Goal: Task Accomplishment & Management: Manage account settings

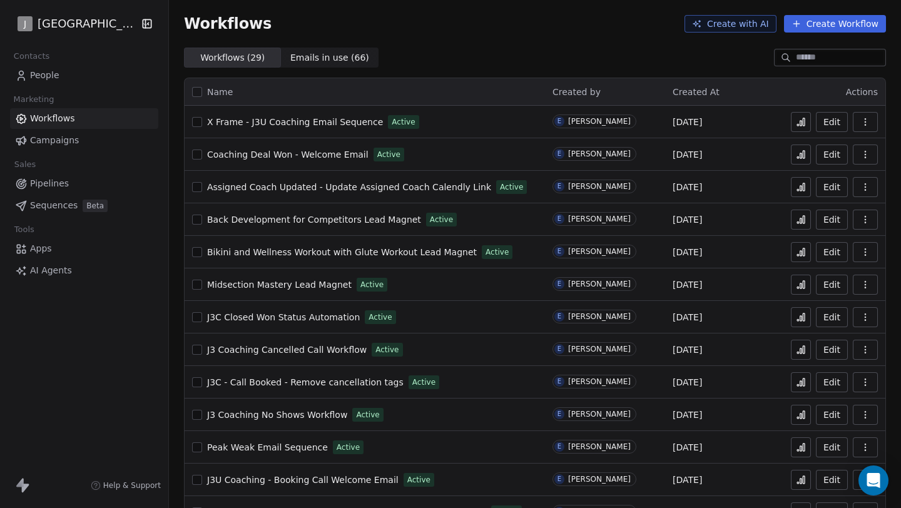
click at [100, 86] on div "Contacts People Marketing Workflows Campaigns Sales Pipelines Sequences Beta To…" at bounding box center [84, 164] width 168 height 233
click at [100, 73] on link "People" at bounding box center [84, 75] width 148 height 21
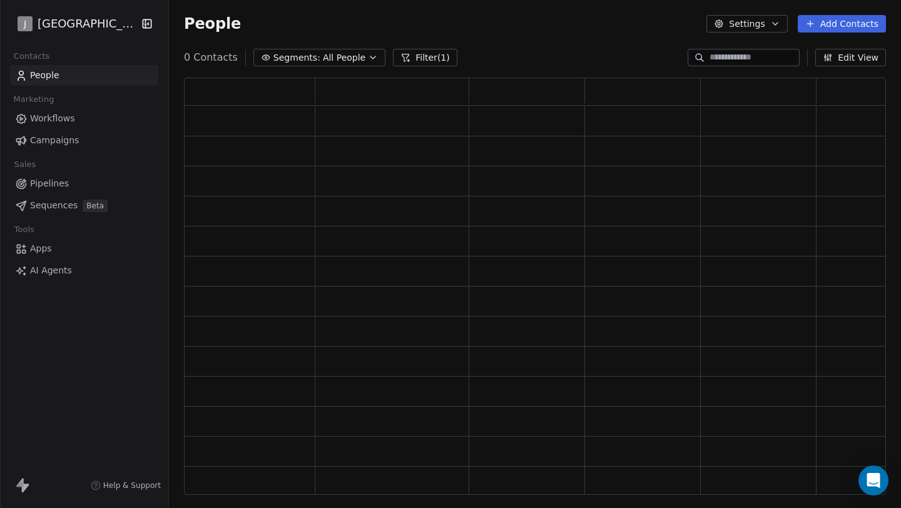
scroll to position [407, 693]
click at [100, 73] on div "J J3 University Contacts People Marketing Workflows Campaigns Sales Pipelines S…" at bounding box center [450, 254] width 901 height 508
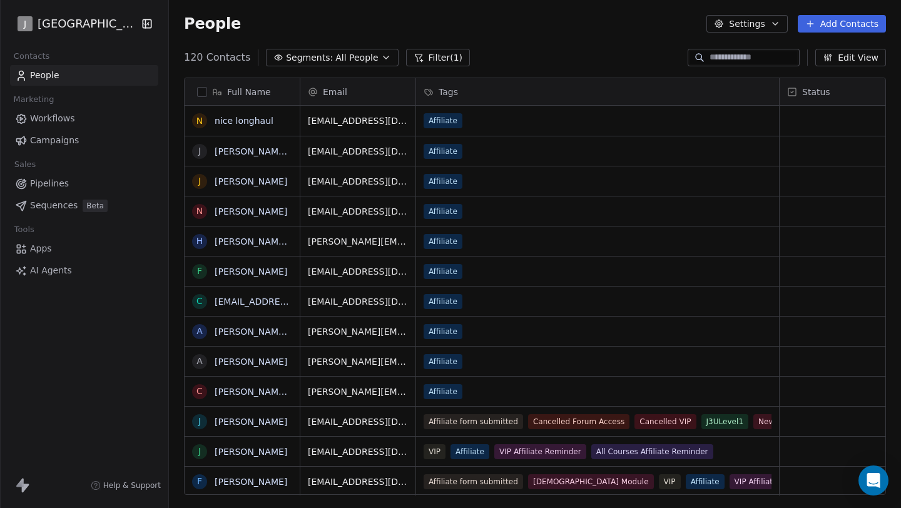
scroll to position [437, 723]
click at [84, 114] on link "Workflows" at bounding box center [84, 118] width 148 height 21
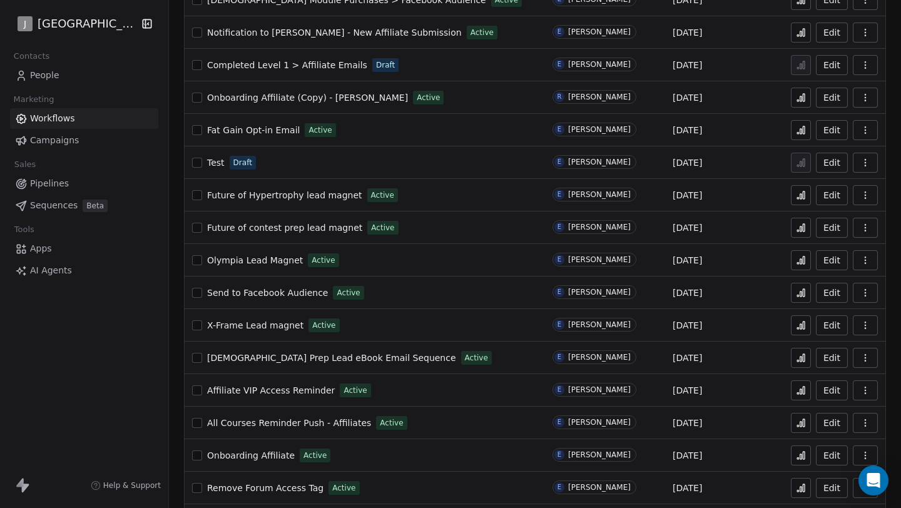
scroll to position [552, 0]
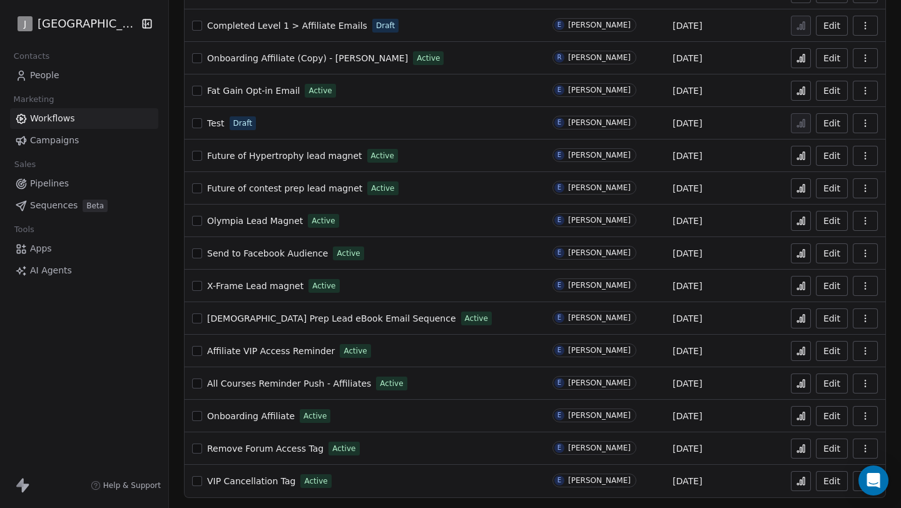
click at [262, 449] on span "Remove Forum Access Tag" at bounding box center [265, 449] width 116 height 10
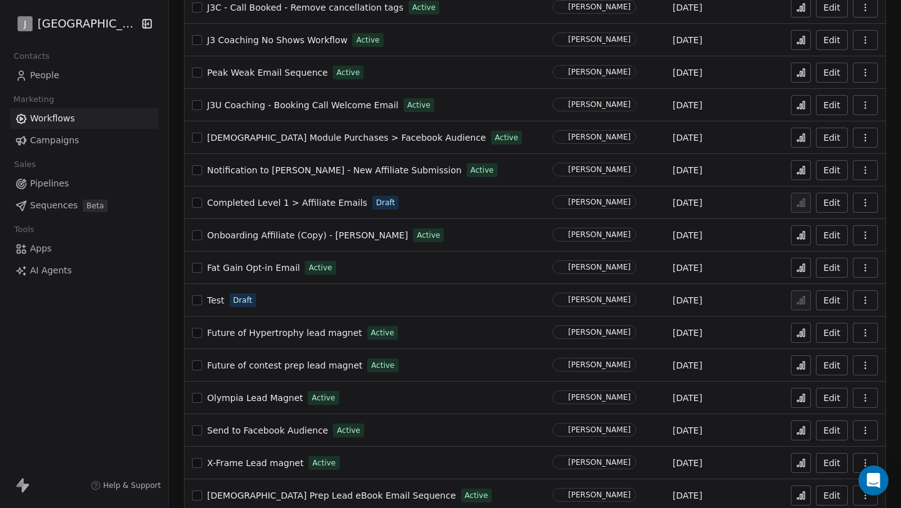
scroll to position [552, 0]
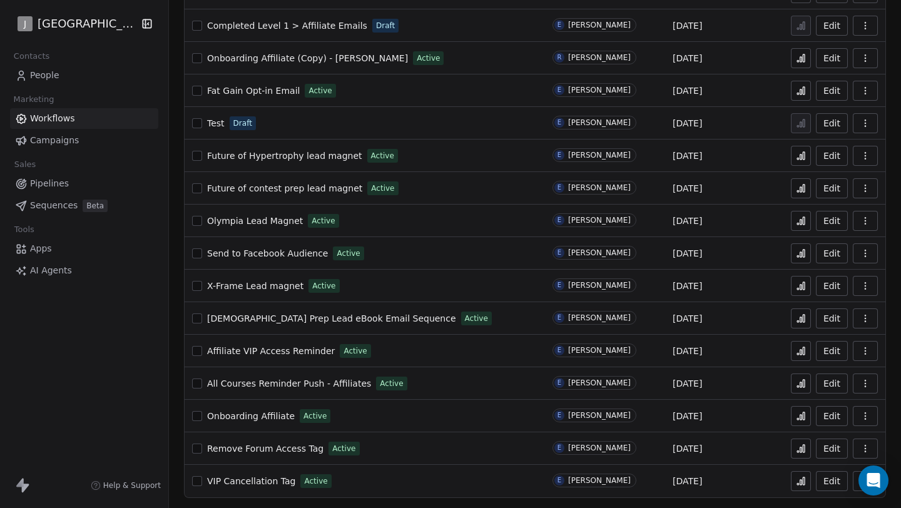
click at [275, 415] on span "Onboarding Affiliate" at bounding box center [251, 416] width 88 height 10
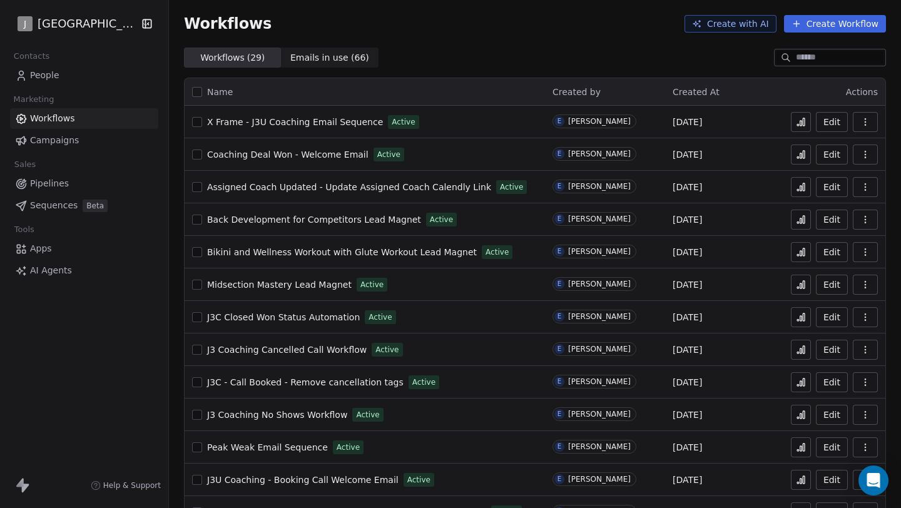
click at [88, 133] on link "Campaigns" at bounding box center [84, 140] width 148 height 21
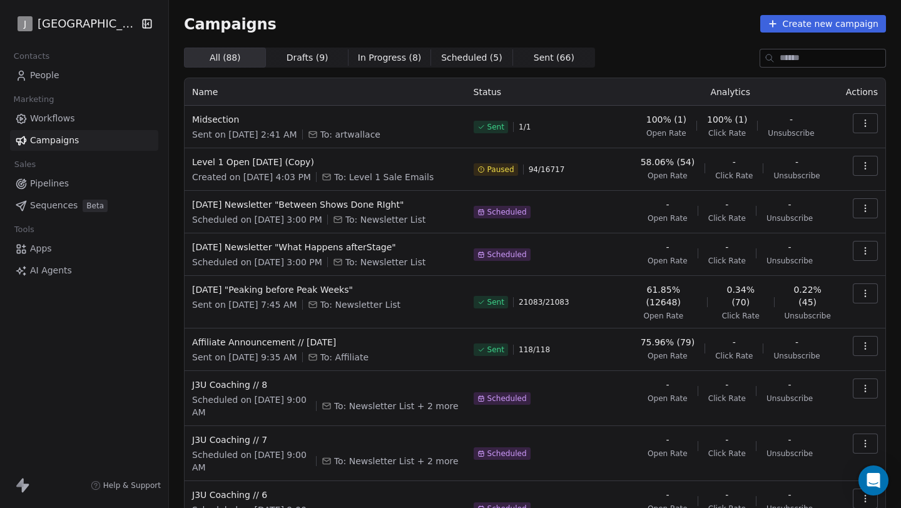
click at [117, 119] on link "Workflows" at bounding box center [84, 118] width 148 height 21
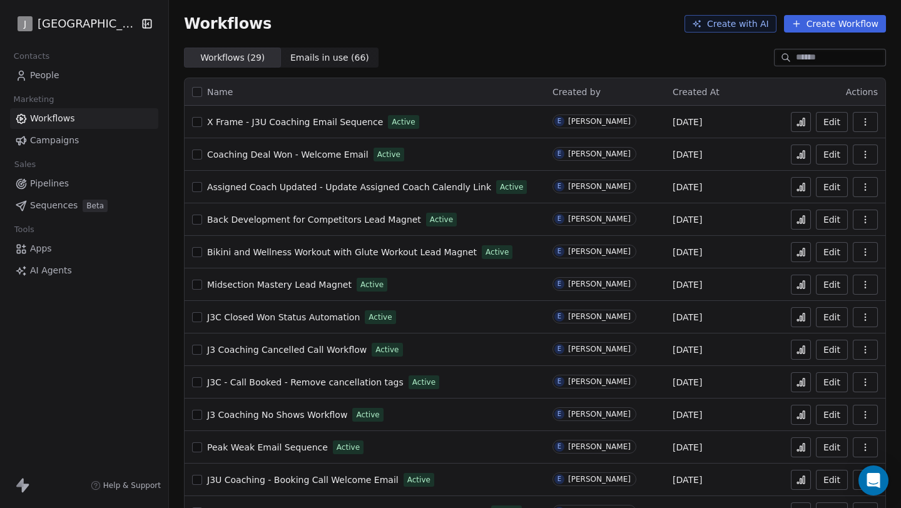
click at [288, 122] on span "X Frame - J3U Coaching Email Sequence" at bounding box center [295, 122] width 176 height 10
click at [791, 117] on button at bounding box center [801, 122] width 20 height 20
click at [82, 130] on link "Campaigns" at bounding box center [84, 140] width 148 height 21
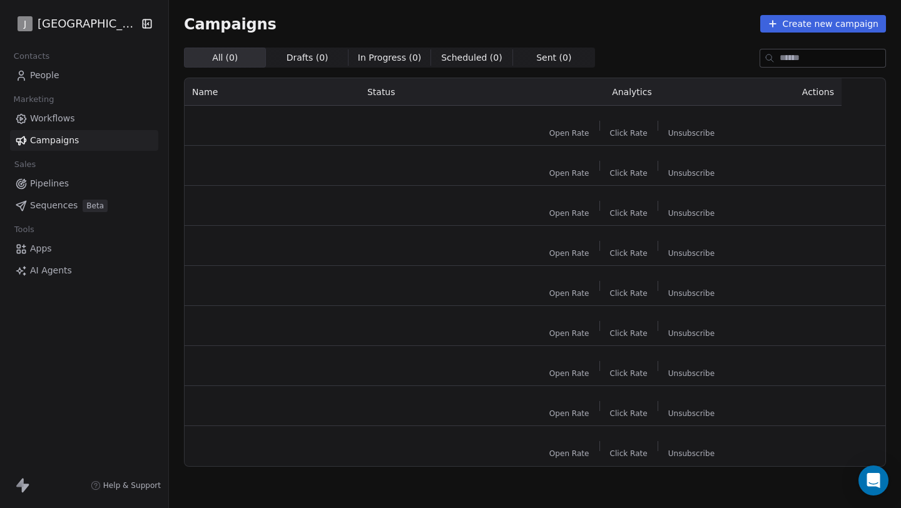
click at [83, 81] on link "People" at bounding box center [84, 75] width 148 height 21
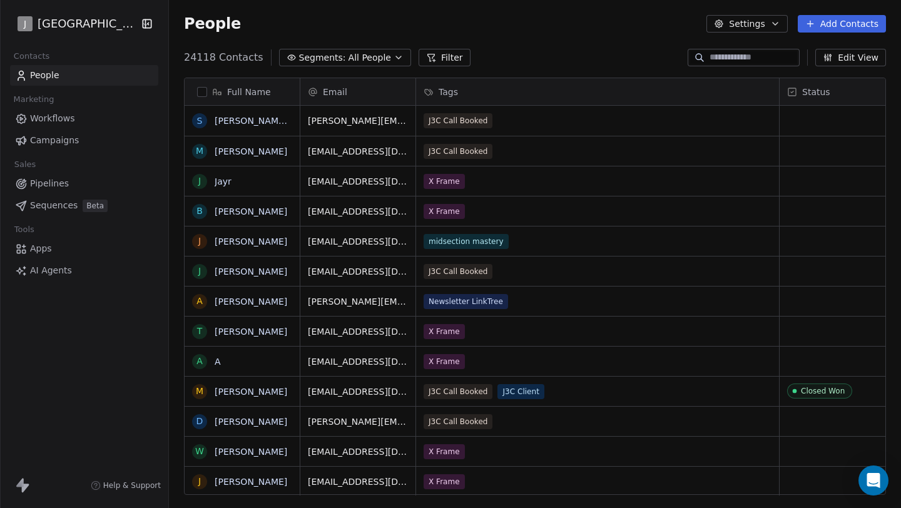
scroll to position [437, 723]
click at [444, 54] on button "Filter" at bounding box center [445, 58] width 52 height 18
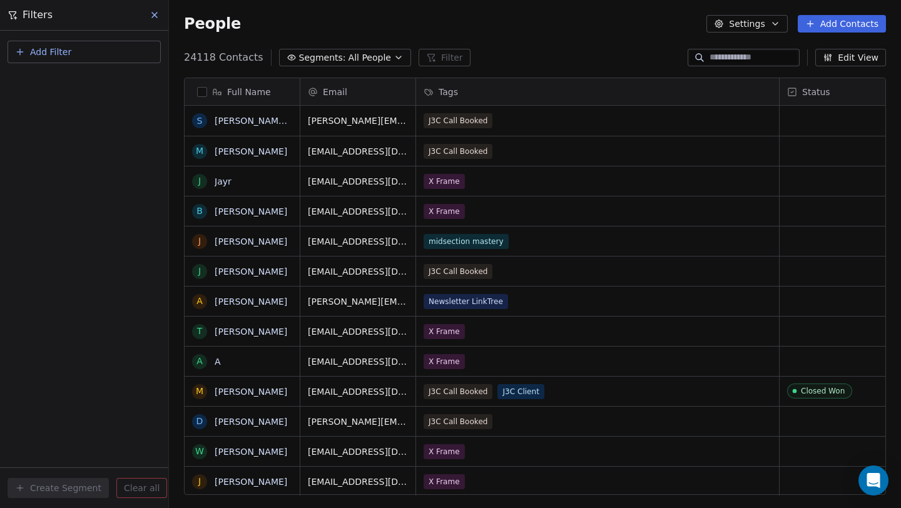
click at [101, 53] on button "Add Filter" at bounding box center [84, 52] width 153 height 23
click at [98, 79] on div "Contact properties" at bounding box center [84, 81] width 127 height 13
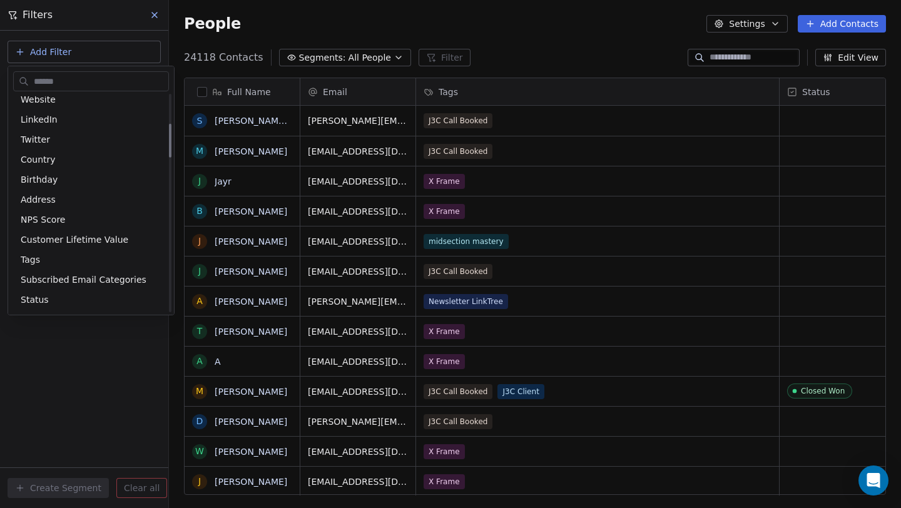
scroll to position [188, 0]
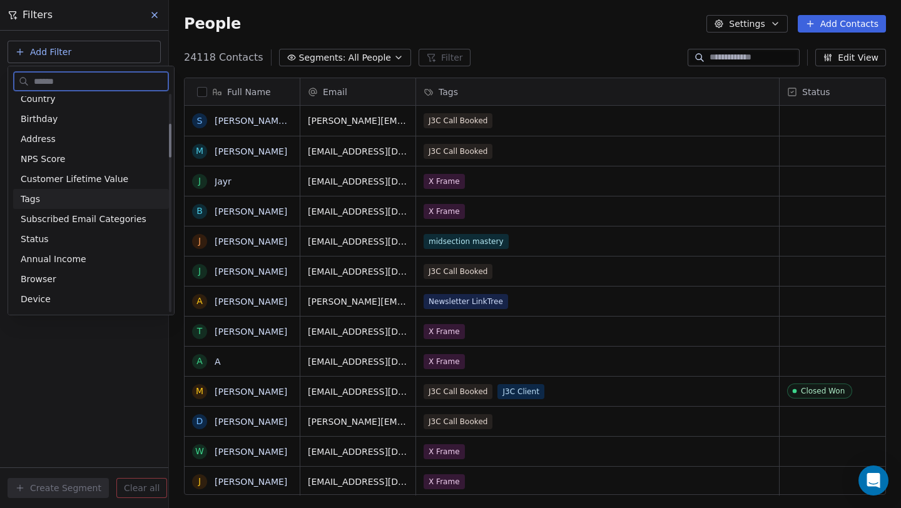
click at [84, 196] on div "Tags" at bounding box center [91, 199] width 141 height 13
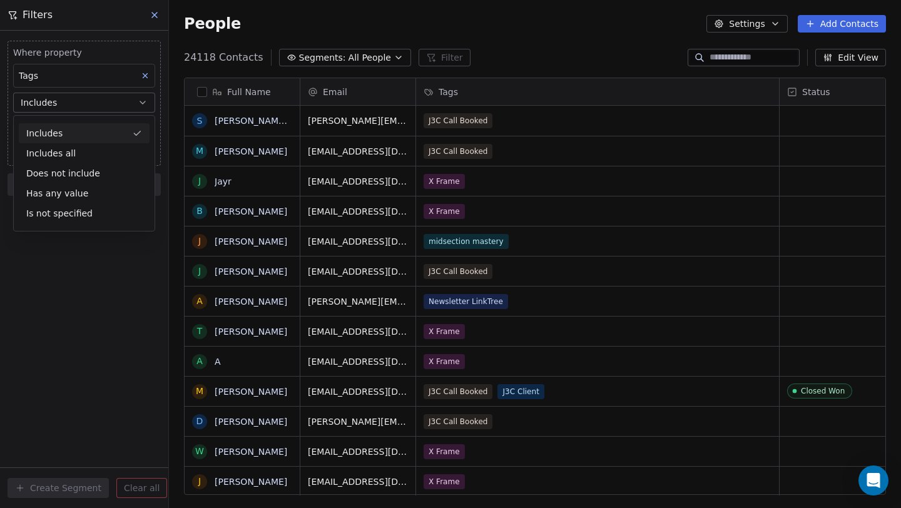
click at [74, 133] on div "Includes" at bounding box center [84, 133] width 131 height 20
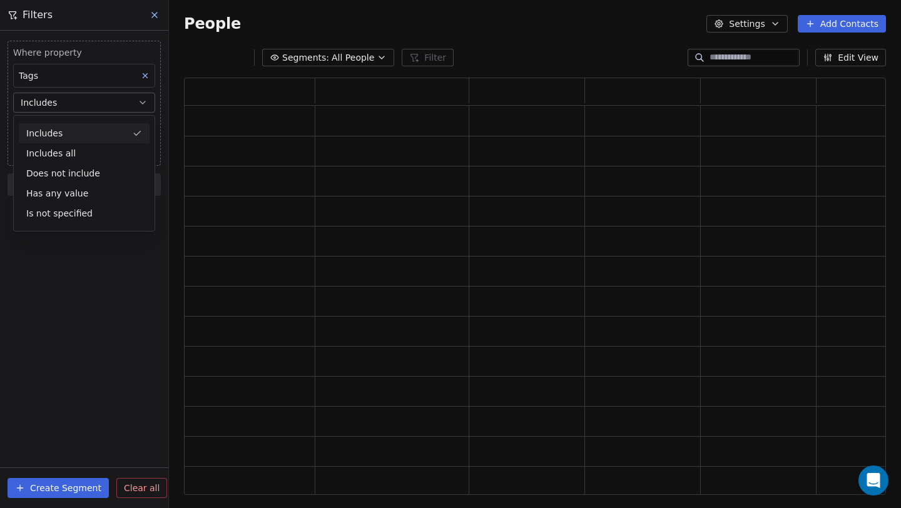
scroll to position [407, 693]
click at [75, 133] on body "J J3 University Contacts People Marketing Workflows Campaigns Sales Pipelines S…" at bounding box center [450, 254] width 901 height 508
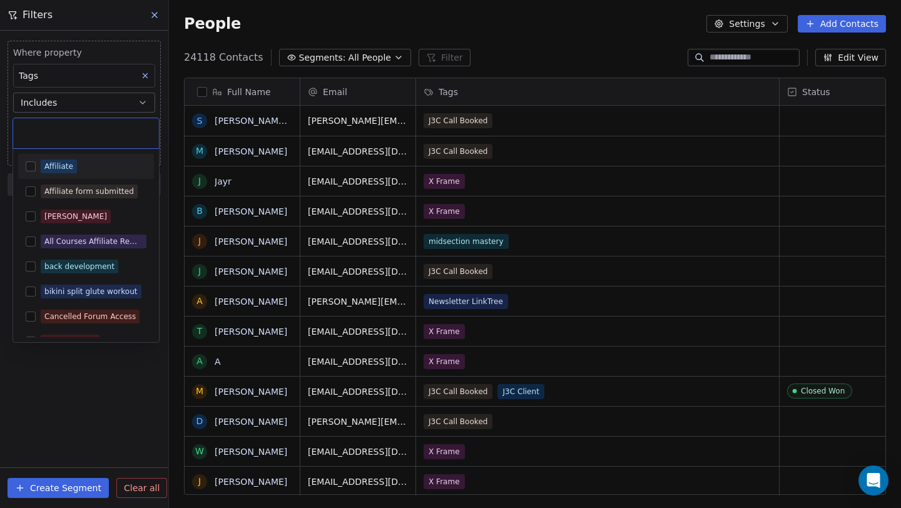
scroll to position [437, 723]
click at [97, 217] on div "[PERSON_NAME]" at bounding box center [94, 217] width 106 height 14
click at [87, 405] on html "J J3 University Contacts People Marketing Workflows Campaigns Sales Pipelines S…" at bounding box center [450, 254] width 901 height 508
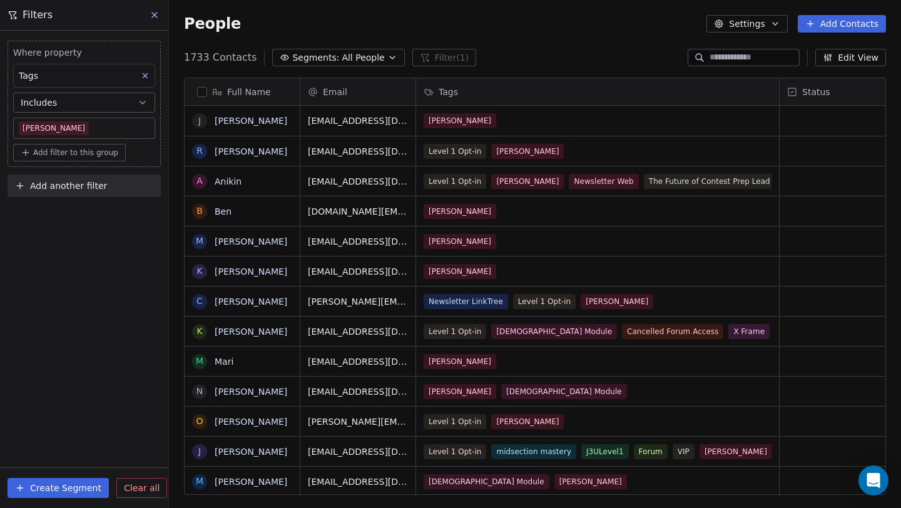
click at [205, 91] on button "button" at bounding box center [202, 92] width 10 height 10
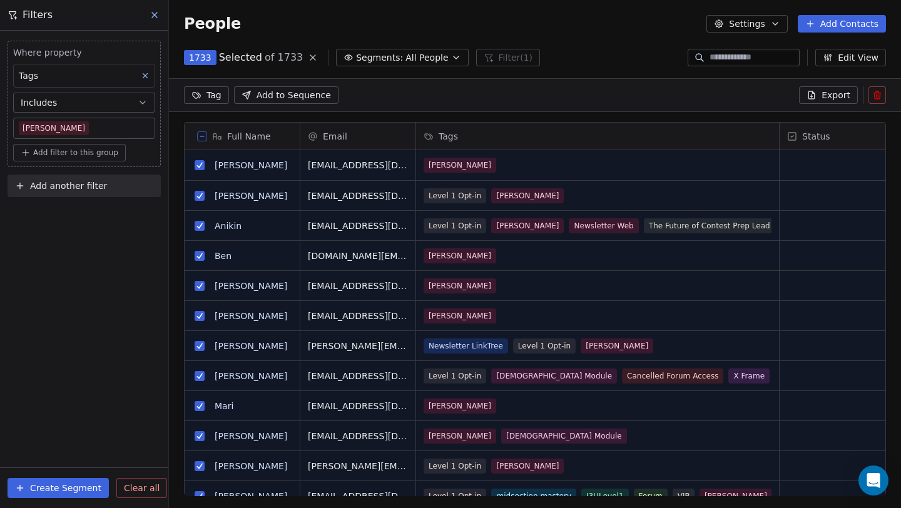
scroll to position [394, 723]
click at [837, 101] on span "Export" at bounding box center [835, 95] width 29 height 13
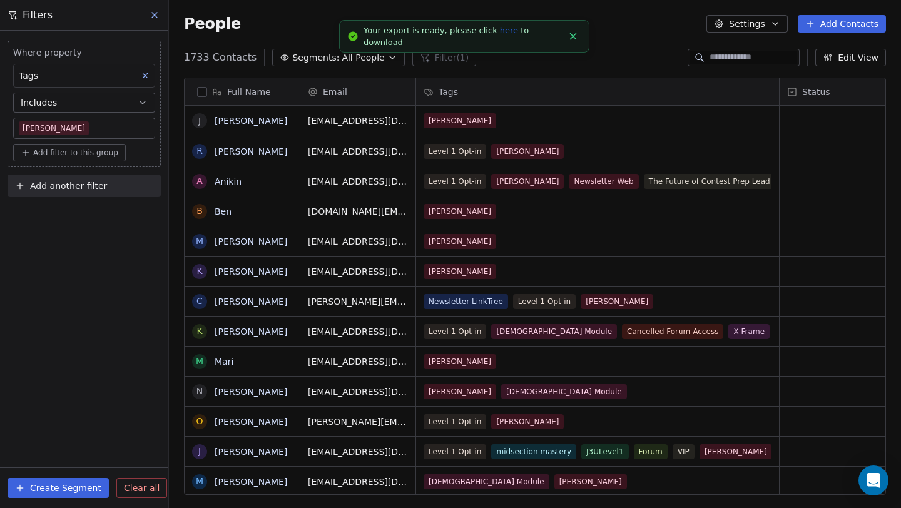
click at [500, 33] on link "here" at bounding box center [509, 30] width 18 height 9
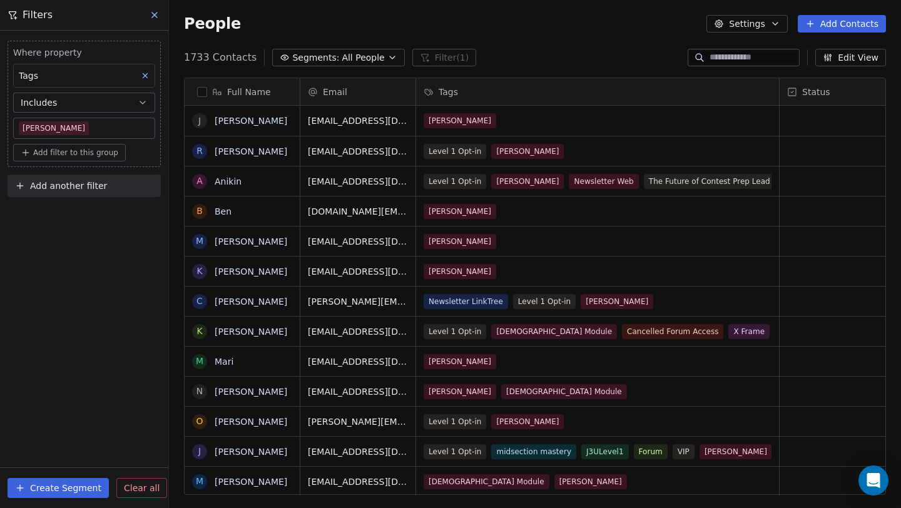
click at [97, 126] on body "J J3 University Contacts People Marketing Workflows Campaigns Sales Pipelines S…" at bounding box center [450, 254] width 901 height 508
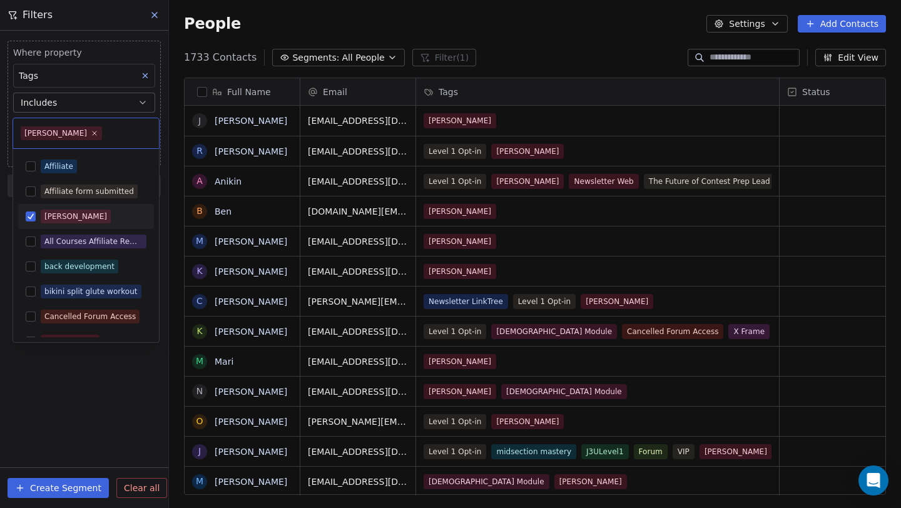
click at [26, 218] on button "Suggestions" at bounding box center [31, 216] width 10 height 10
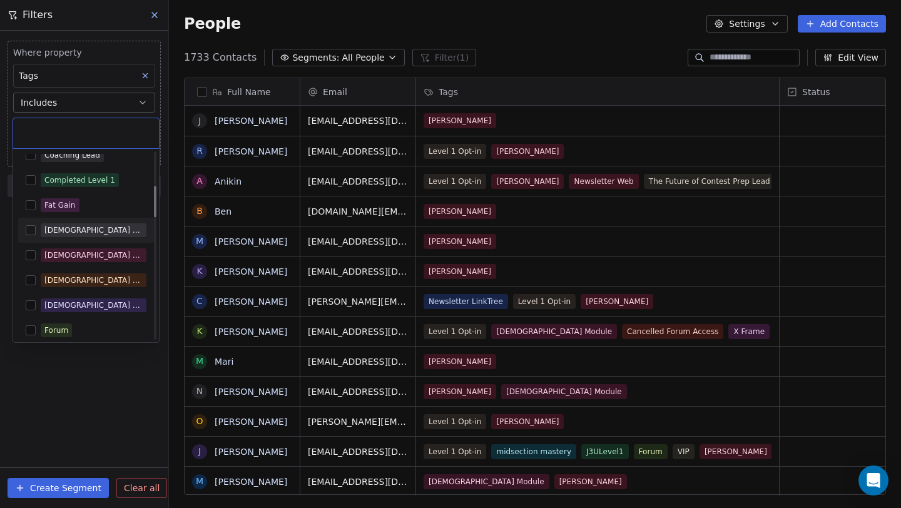
scroll to position [188, 0]
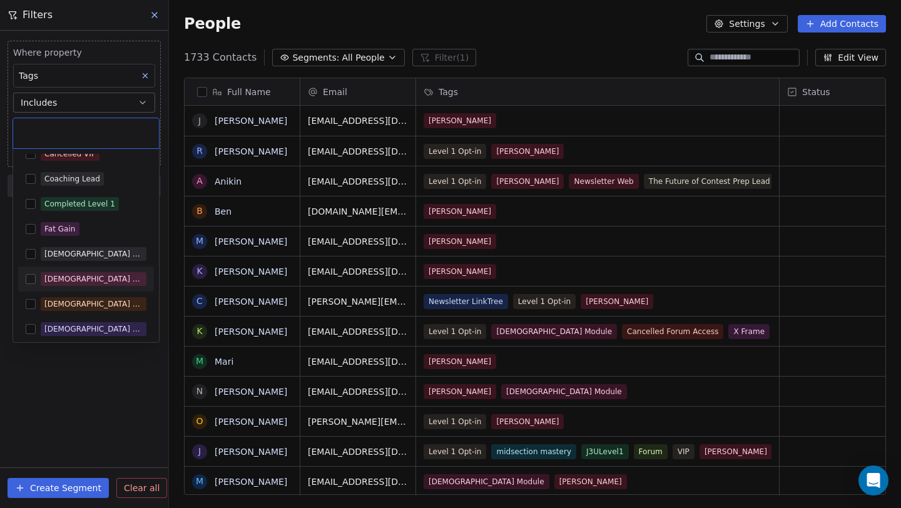
click at [34, 274] on button "Suggestions" at bounding box center [31, 279] width 10 height 10
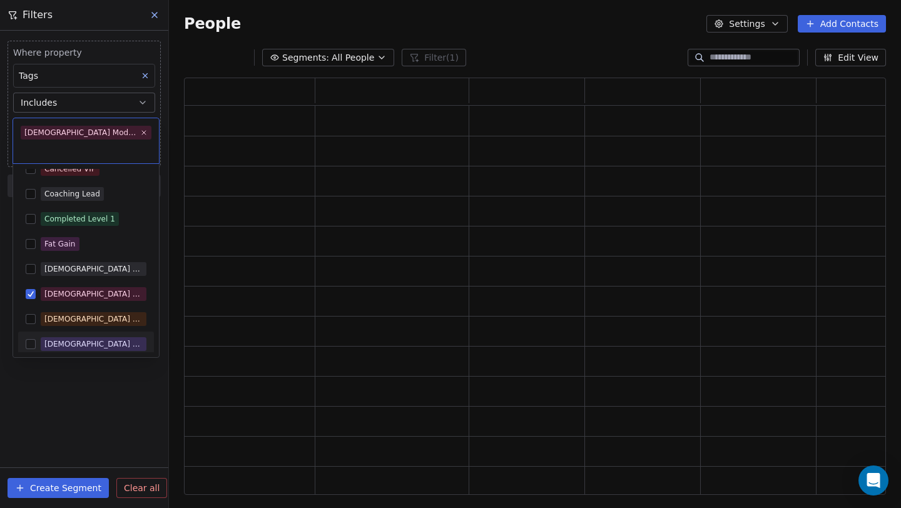
click at [131, 378] on html "J J3 University Contacts People Marketing Workflows Campaigns Sales Pipelines S…" at bounding box center [450, 254] width 901 height 508
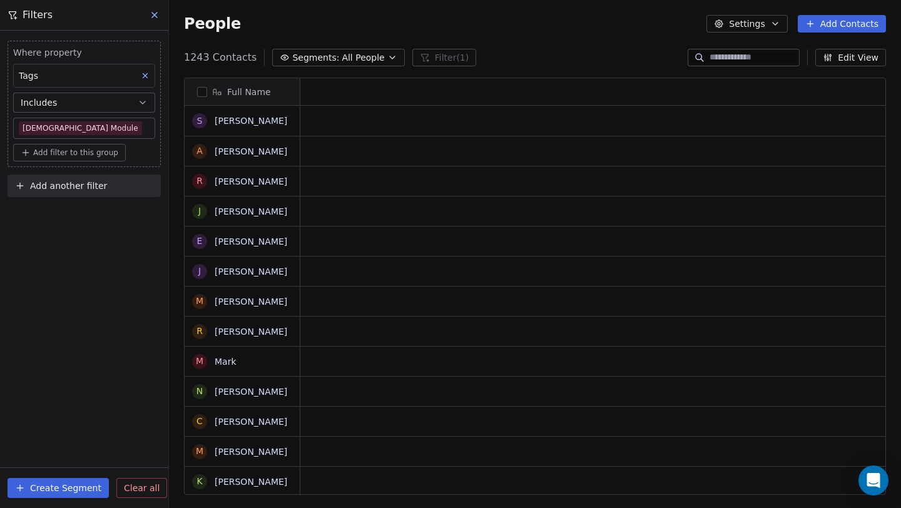
scroll to position [437, 723]
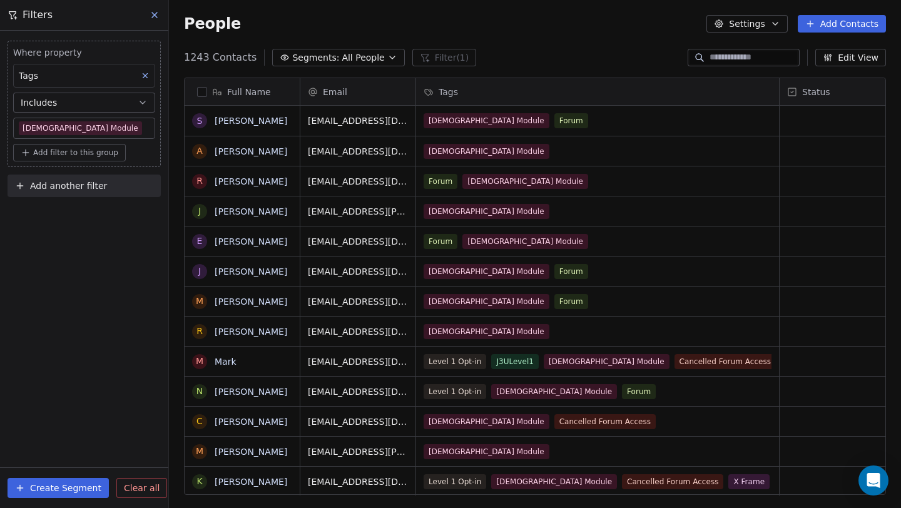
click at [200, 92] on button "button" at bounding box center [202, 92] width 10 height 10
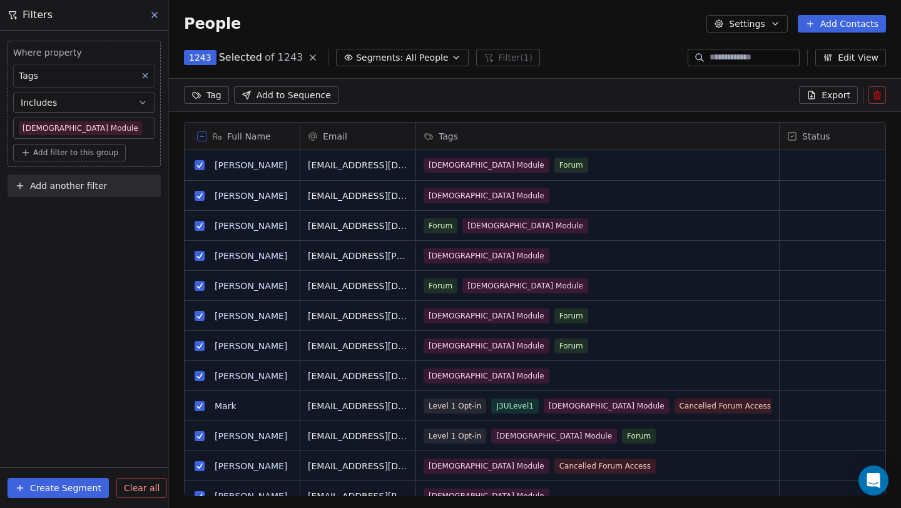
scroll to position [394, 723]
click at [843, 94] on span "Export" at bounding box center [835, 95] width 29 height 13
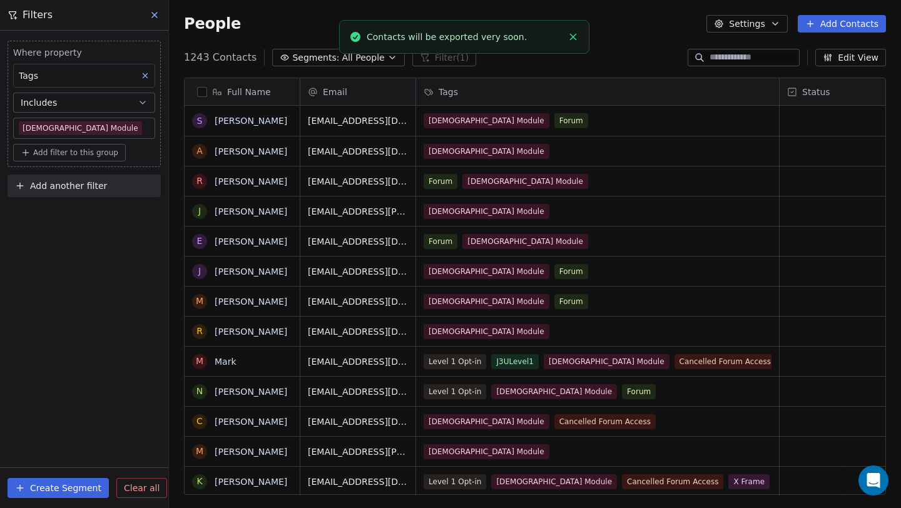
scroll to position [437, 723]
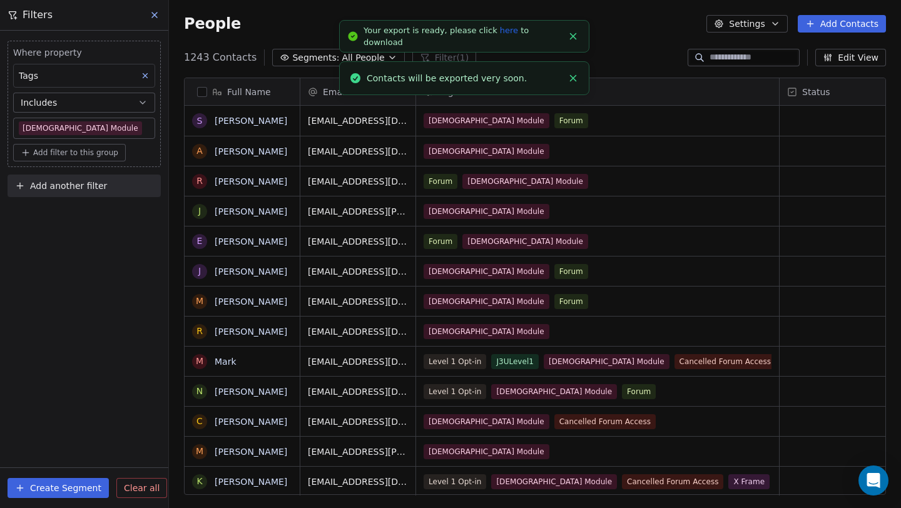
click at [500, 35] on link "here" at bounding box center [509, 30] width 18 height 9
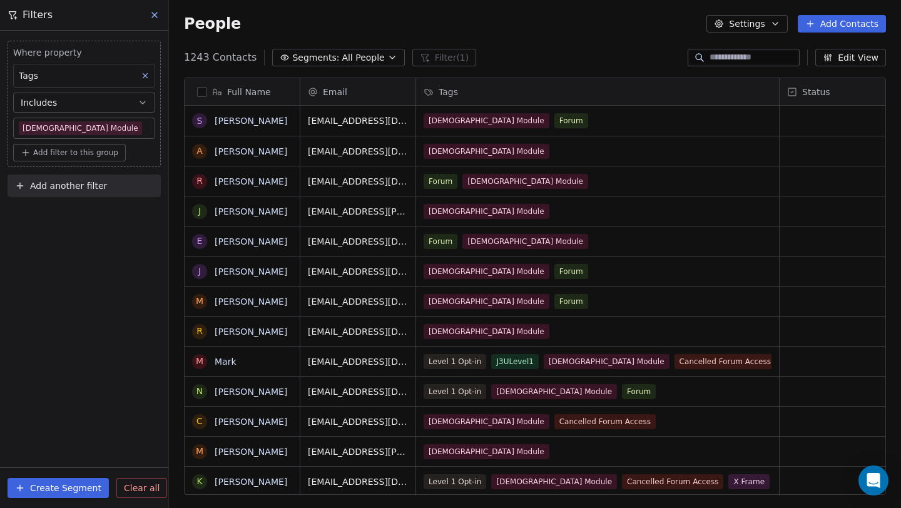
click at [99, 132] on body "J J3 University Contacts People Marketing Workflows Campaigns Sales Pipelines S…" at bounding box center [450, 254] width 901 height 508
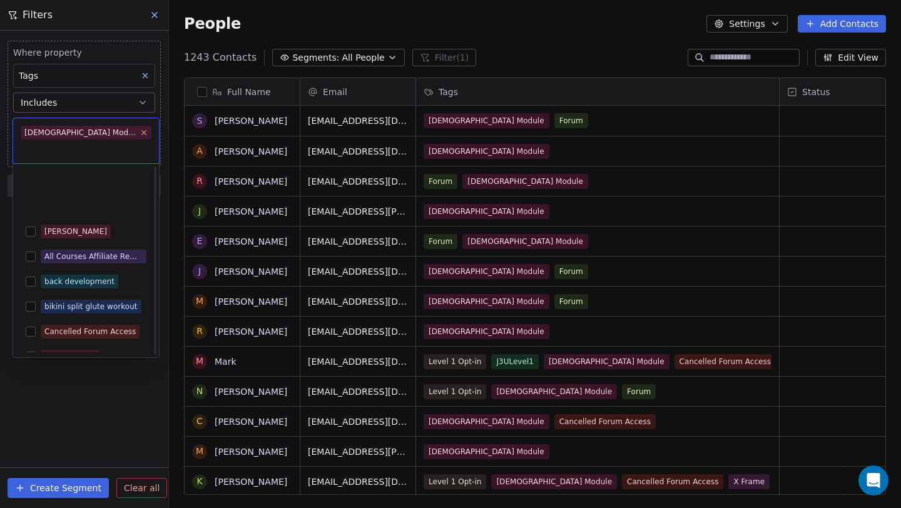
scroll to position [188, 0]
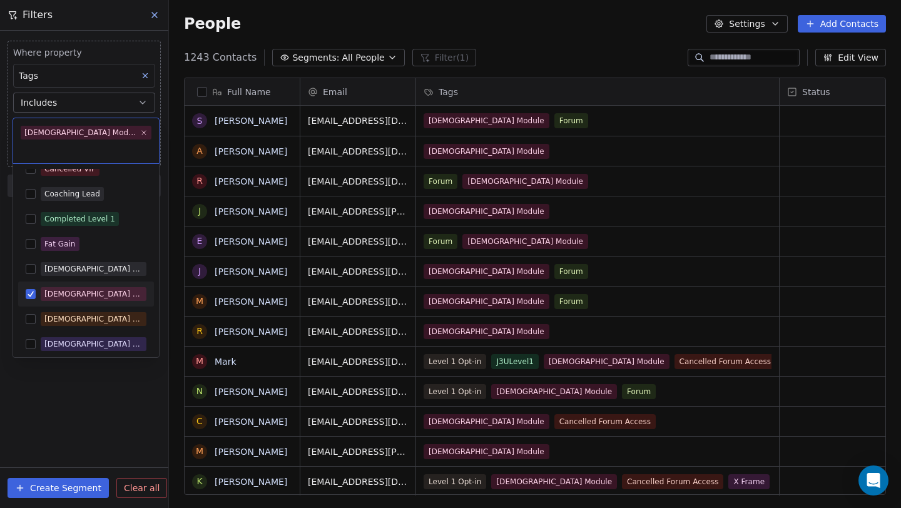
click at [33, 289] on button "Suggestions" at bounding box center [31, 294] width 10 height 10
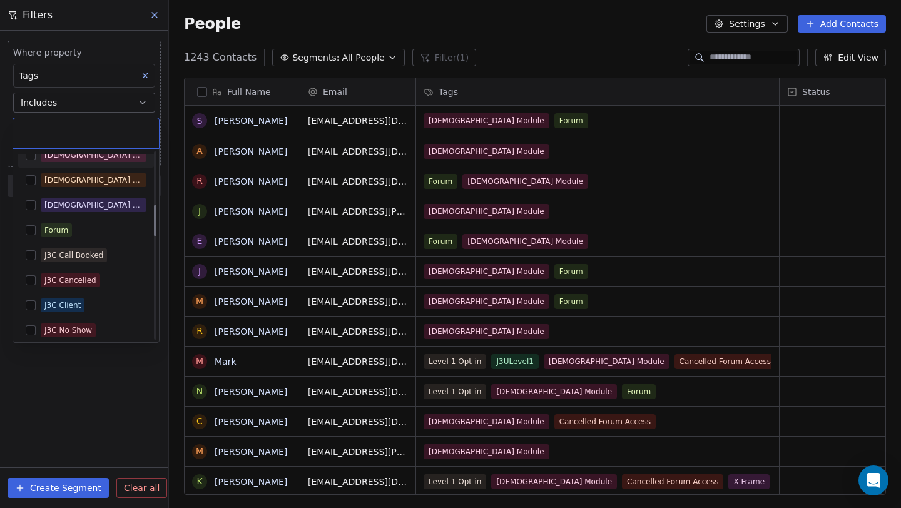
scroll to position [313, 0]
click at [44, 231] on span "Forum" at bounding box center [56, 229] width 31 height 14
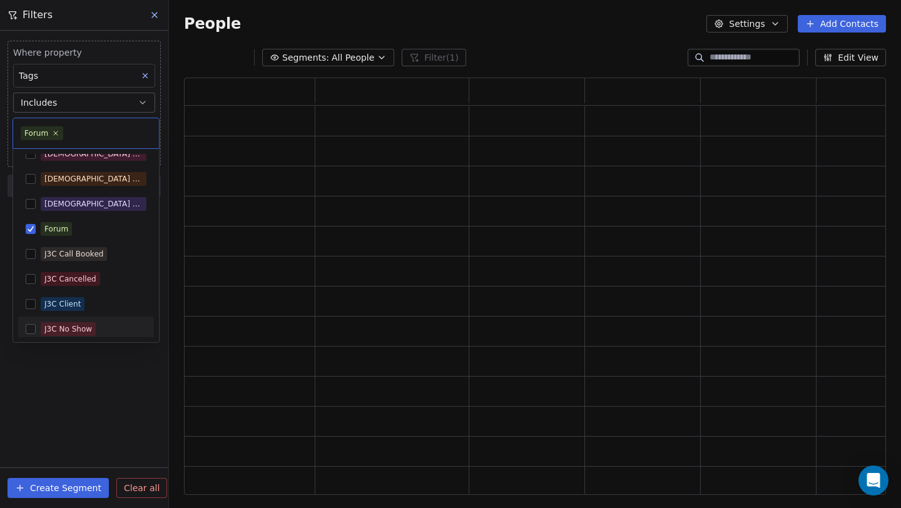
click at [101, 394] on html "J J3 University Contacts People Marketing Workflows Campaigns Sales Pipelines S…" at bounding box center [450, 254] width 901 height 508
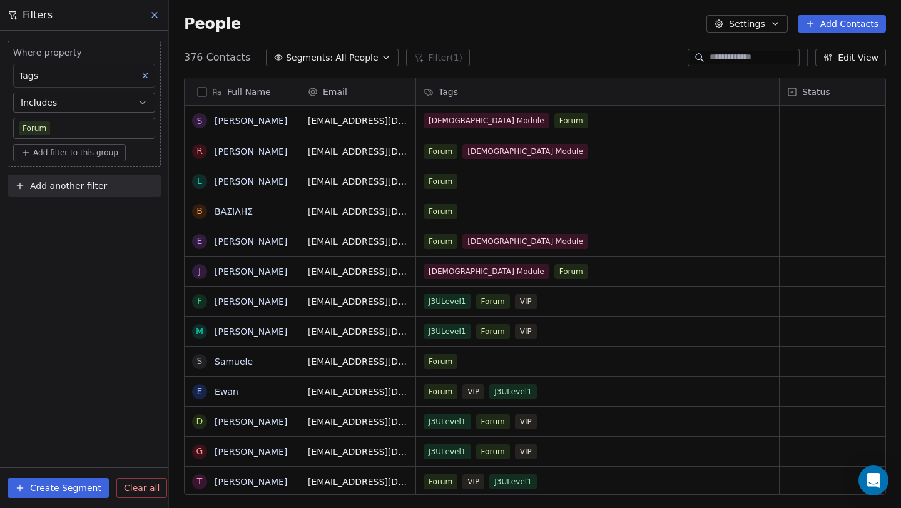
scroll to position [437, 723]
click at [206, 91] on button "button" at bounding box center [202, 92] width 10 height 10
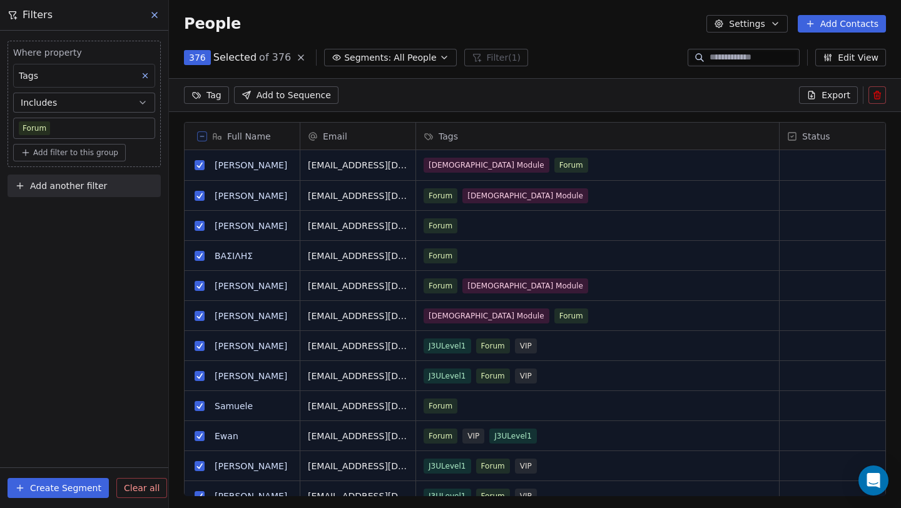
scroll to position [394, 723]
click at [109, 126] on body "J J3 University Contacts People Marketing Workflows Campaigns Sales Pipelines S…" at bounding box center [450, 254] width 901 height 508
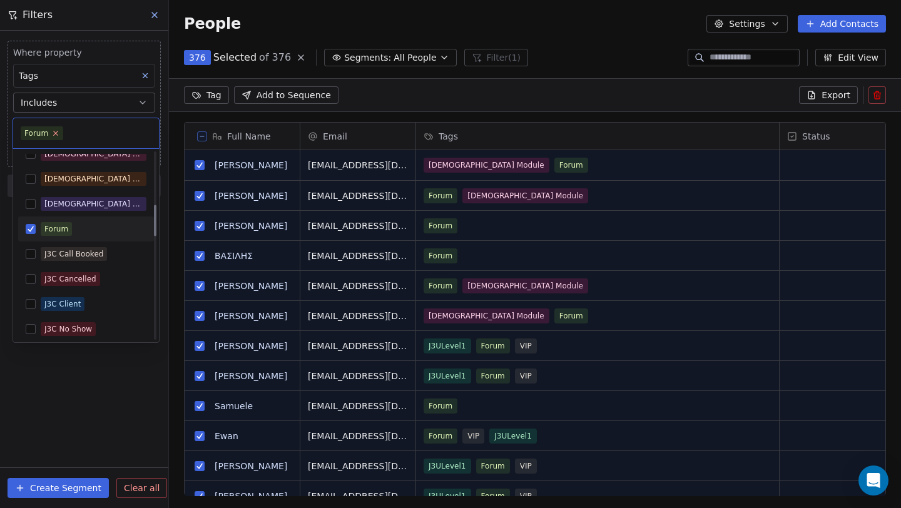
click at [56, 133] on icon at bounding box center [56, 133] width 8 height 8
click at [78, 233] on div "Forum" at bounding box center [94, 229] width 106 height 14
click at [91, 372] on html "J J3 University Contacts People Marketing Workflows Campaigns Sales Pipelines S…" at bounding box center [450, 254] width 901 height 508
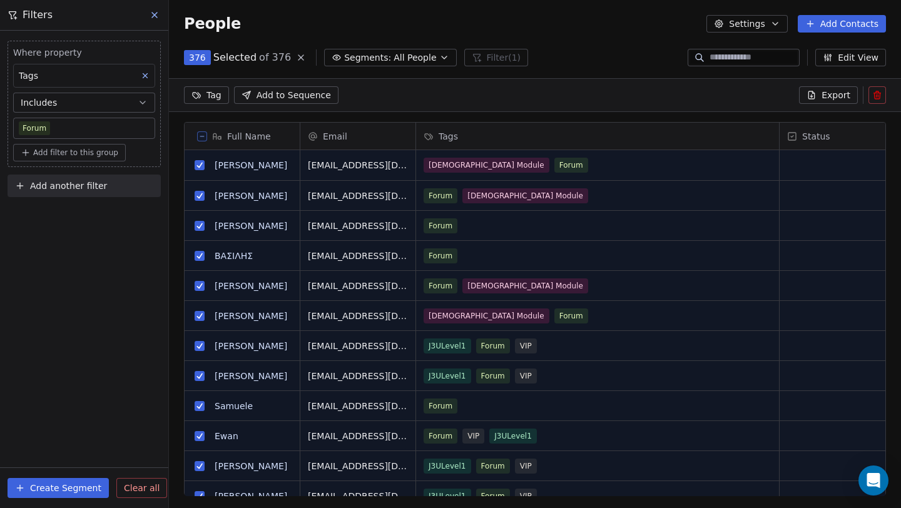
click at [80, 295] on div "Where property Tags Includes Forum Add filter to this group Add another filter …" at bounding box center [84, 269] width 168 height 477
click at [829, 93] on span "Export" at bounding box center [835, 95] width 29 height 13
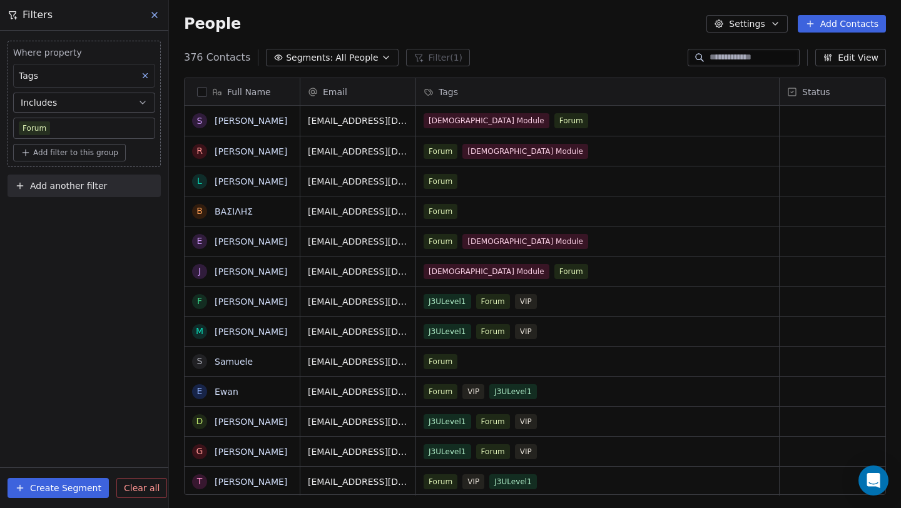
scroll to position [437, 723]
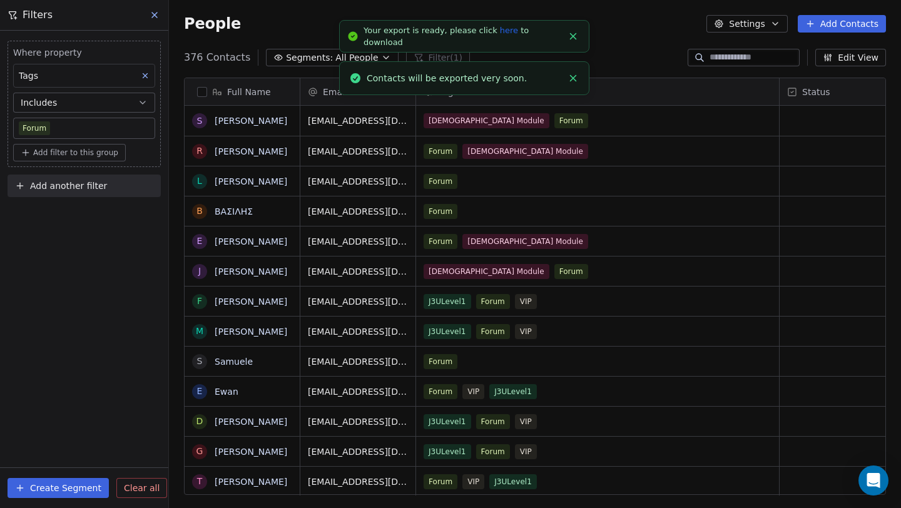
click at [500, 34] on link "here" at bounding box center [509, 30] width 18 height 9
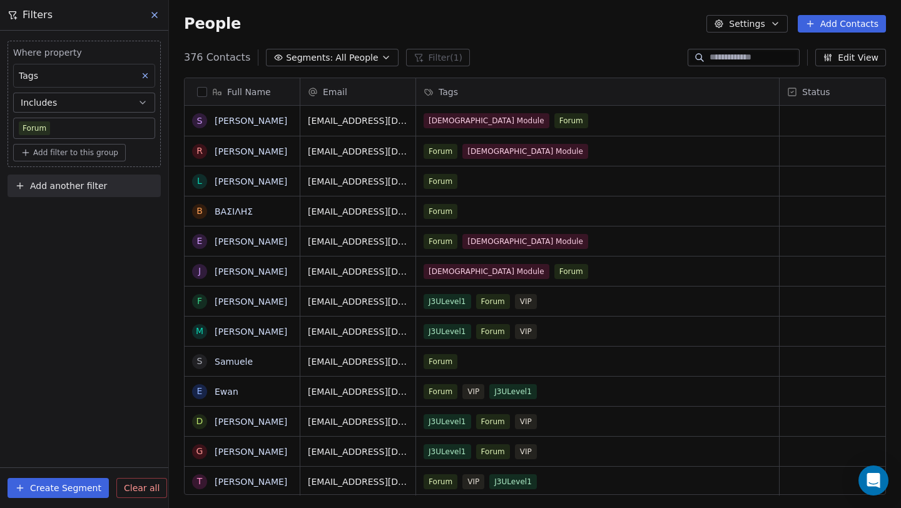
click at [83, 126] on body "J J3 University Contacts People Marketing Workflows Campaigns Sales Pipelines S…" at bounding box center [450, 254] width 901 height 508
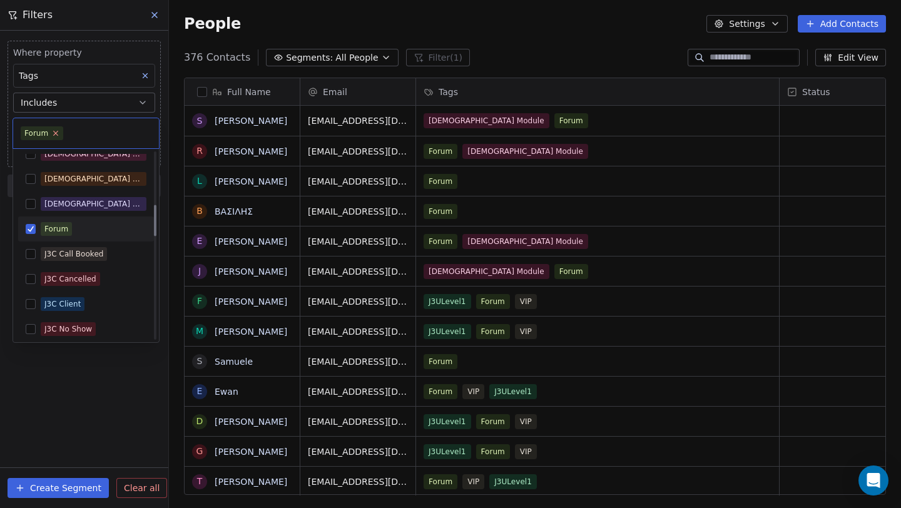
click at [53, 136] on icon at bounding box center [56, 133] width 8 height 8
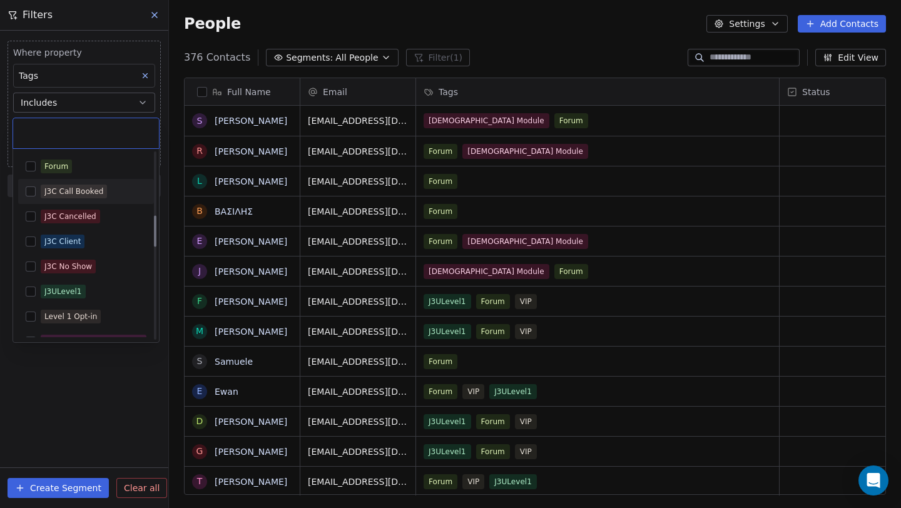
scroll to position [438, 0]
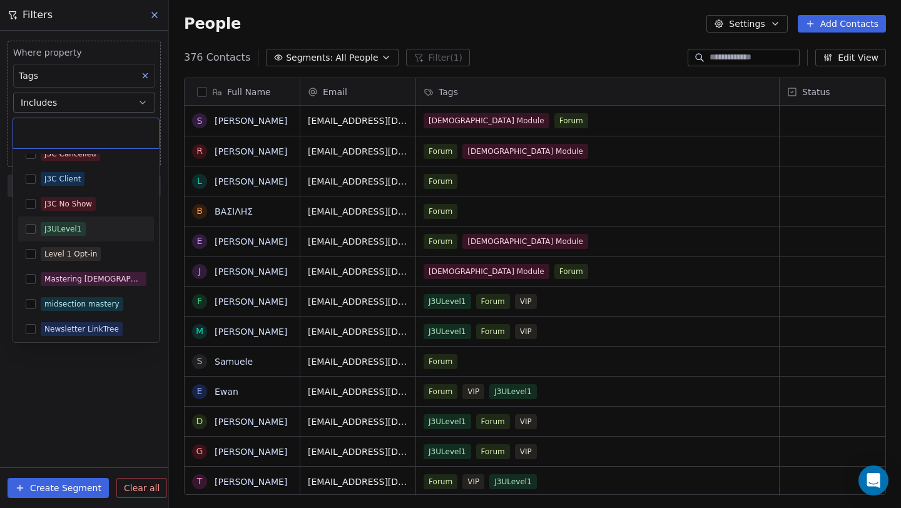
click at [95, 230] on div "J3ULevel1" at bounding box center [94, 229] width 106 height 14
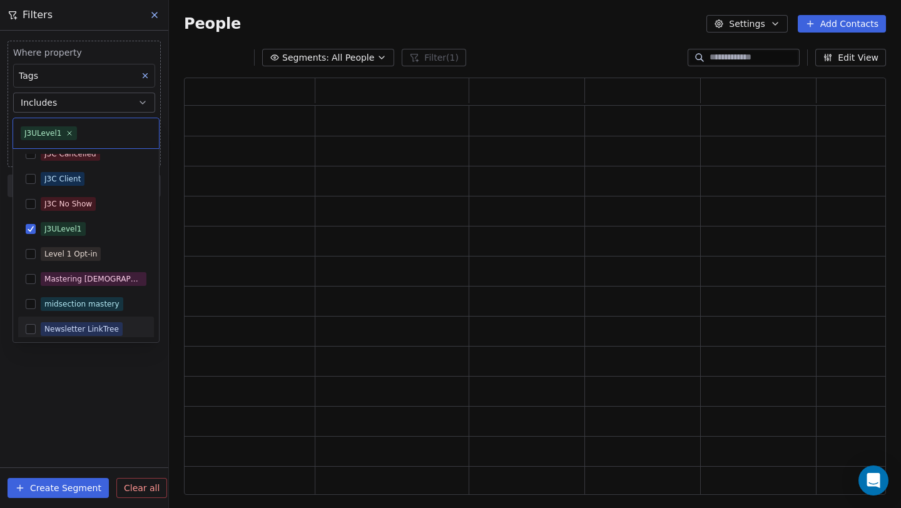
click at [100, 381] on html "J J3 University Contacts People Marketing Workflows Campaigns Sales Pipelines S…" at bounding box center [450, 254] width 901 height 508
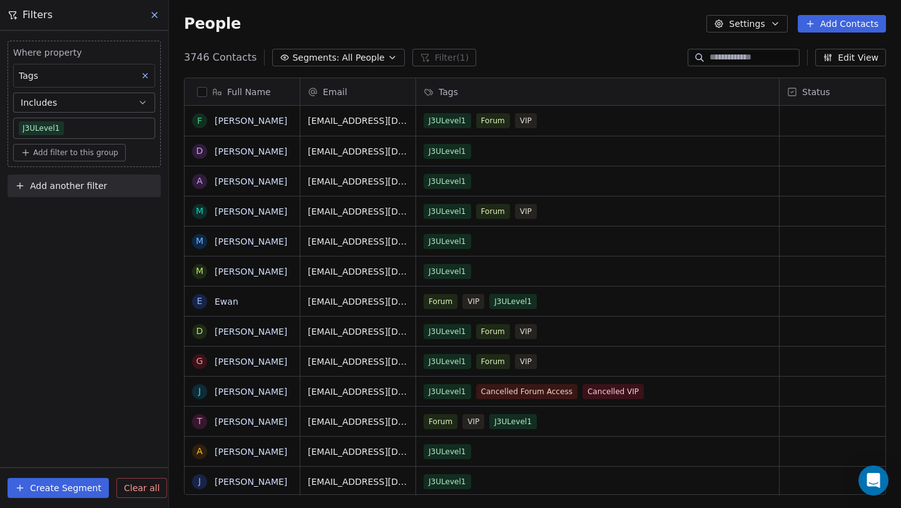
scroll to position [437, 723]
click at [200, 89] on button "button" at bounding box center [202, 92] width 10 height 10
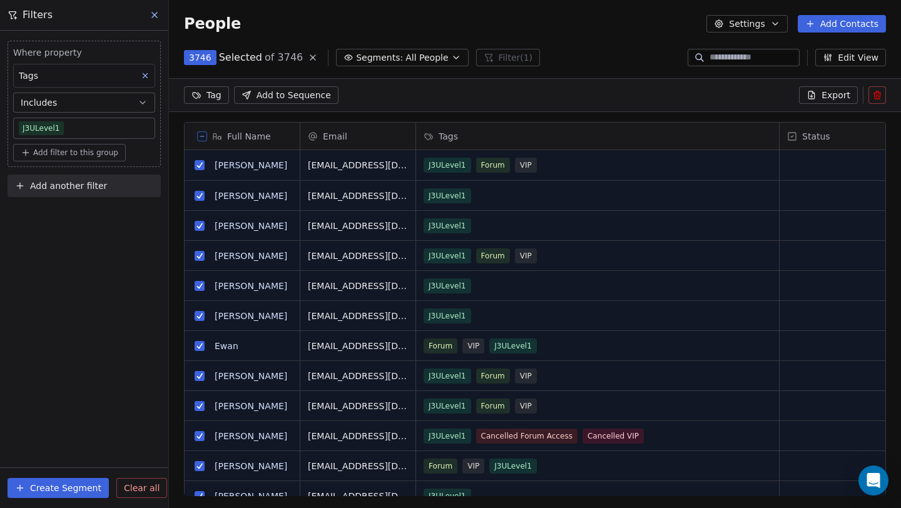
scroll to position [394, 723]
click at [820, 92] on button "Export" at bounding box center [828, 95] width 59 height 18
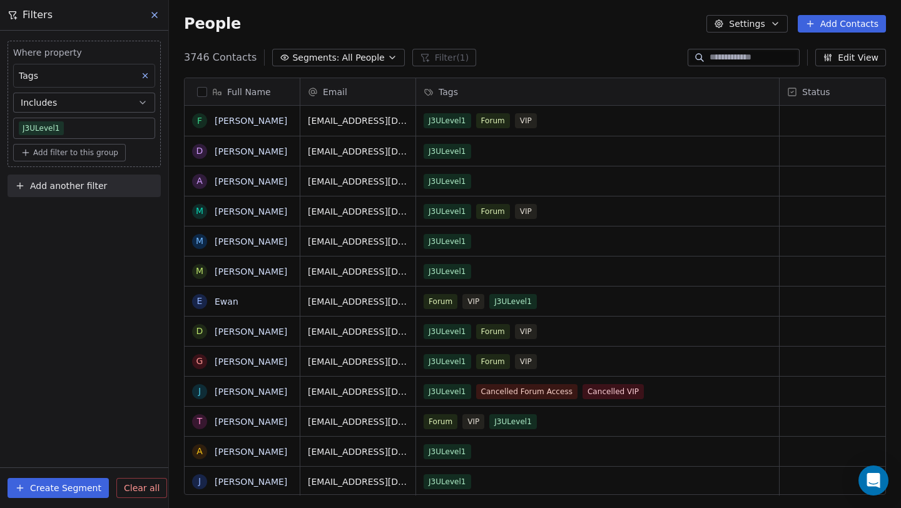
scroll to position [437, 723]
click at [783, 33] on div "People Settings Add Contacts" at bounding box center [535, 24] width 732 height 48
click at [783, 29] on button "Settings" at bounding box center [746, 24] width 81 height 18
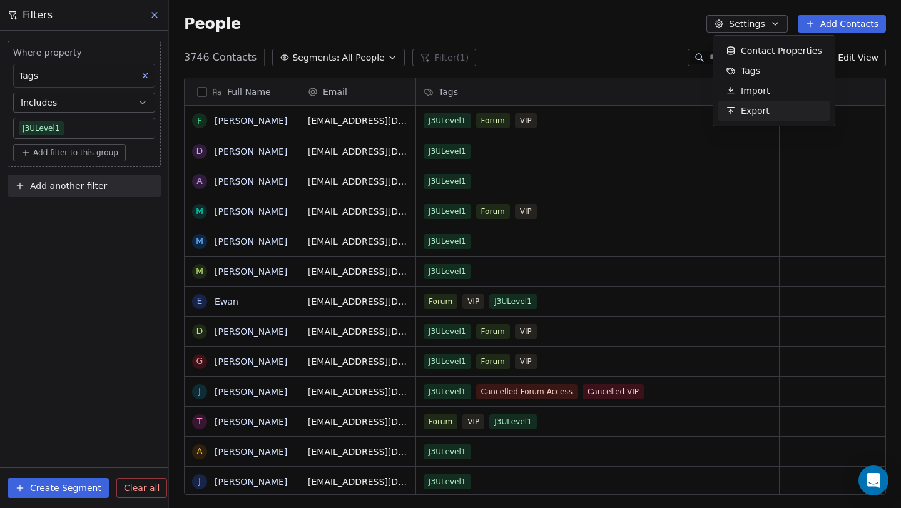
click at [736, 104] on div "Export" at bounding box center [747, 111] width 59 height 20
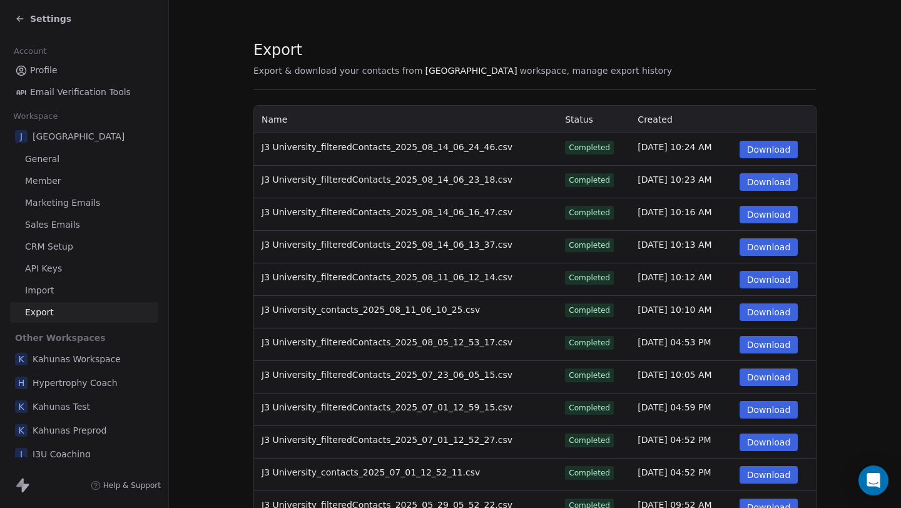
click at [780, 146] on button "Download" at bounding box center [768, 150] width 59 height 18
click at [51, 19] on span "Settings" at bounding box center [50, 19] width 41 height 13
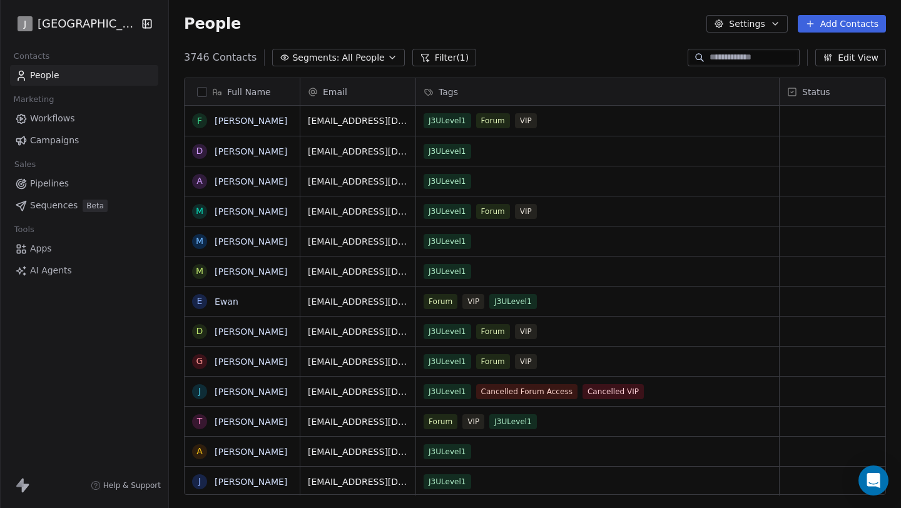
scroll to position [437, 723]
click at [328, 51] on button "Segments: All People" at bounding box center [338, 58] width 132 height 18
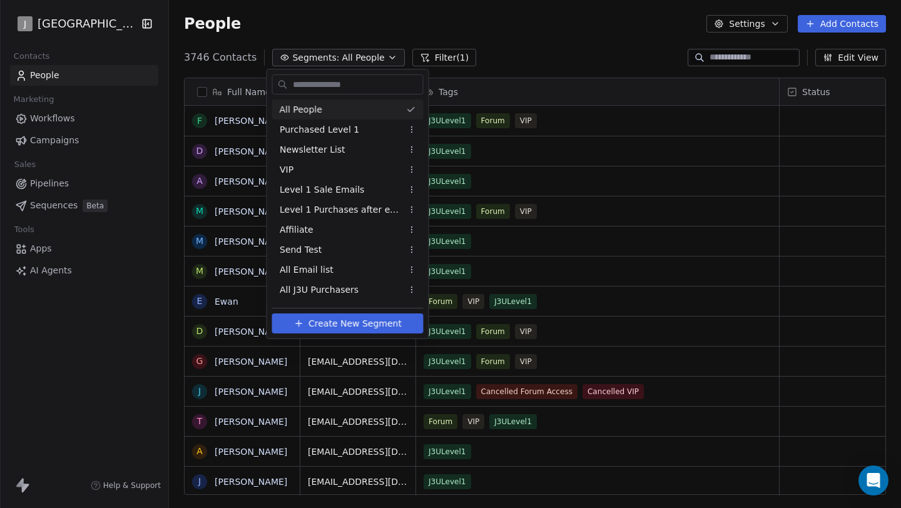
click at [428, 51] on html "J J3 University Contacts People Marketing Workflows Campaigns Sales Pipelines S…" at bounding box center [450, 254] width 901 height 508
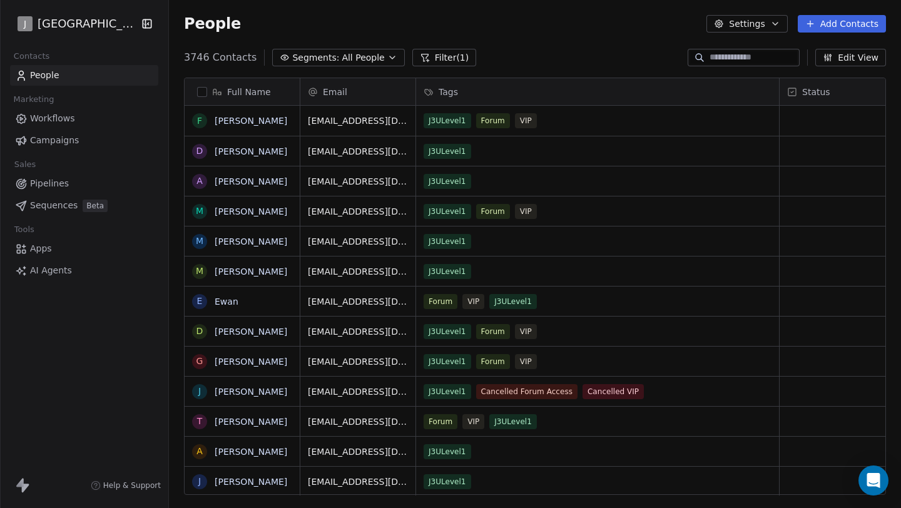
click at [430, 54] on button "Filter (1)" at bounding box center [444, 58] width 64 height 18
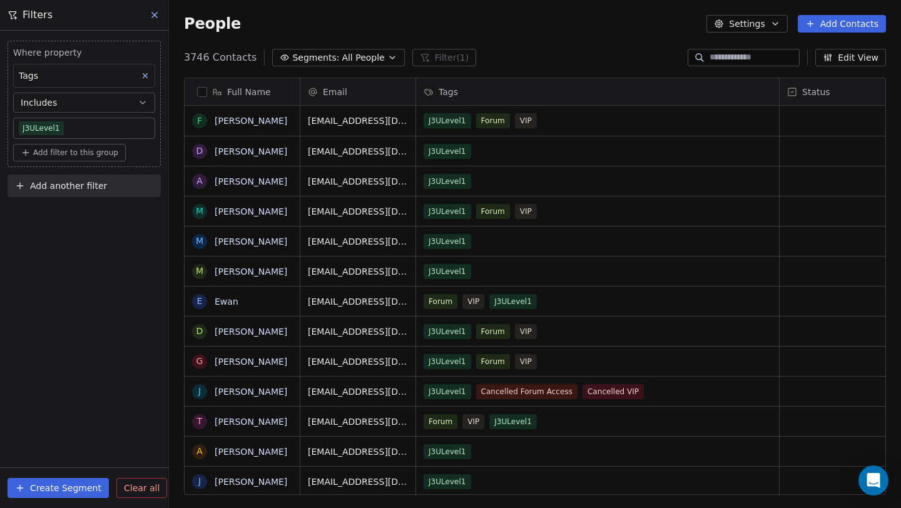
click at [86, 119] on body "J J3 University Contacts People Marketing Workflows Campaigns Sales Pipelines S…" at bounding box center [450, 254] width 901 height 508
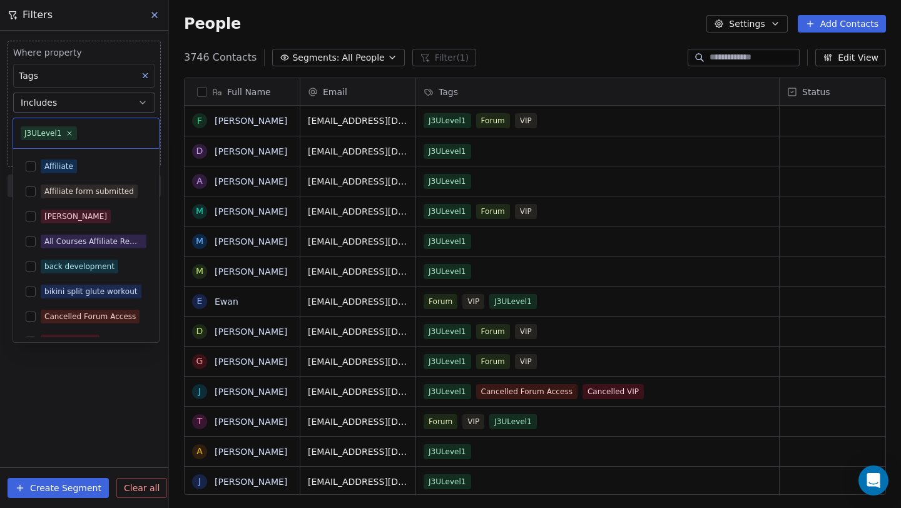
click at [79, 132] on input "text" at bounding box center [115, 133] width 72 height 14
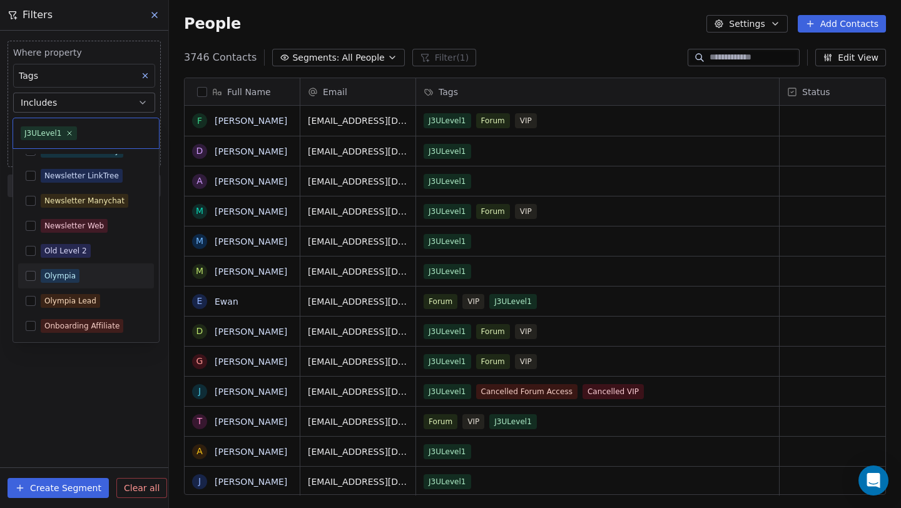
scroll to position [626, 0]
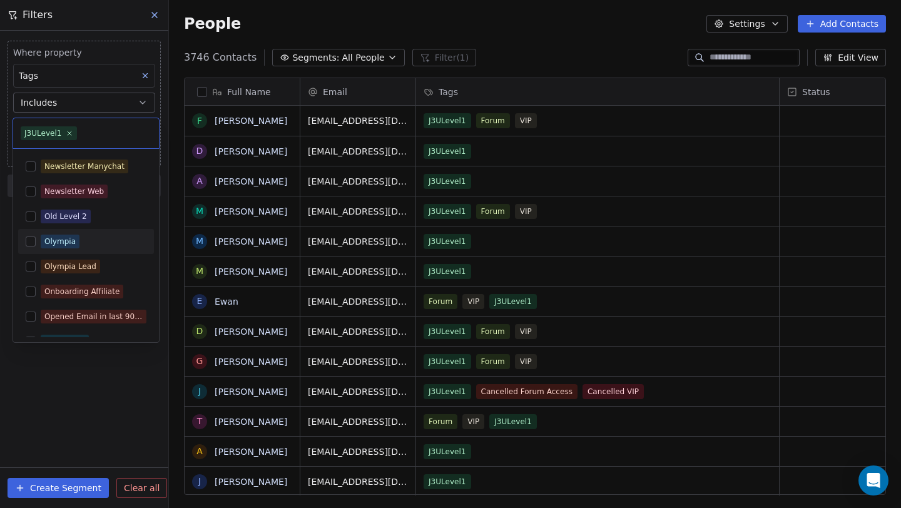
click at [100, 245] on div "Olympia" at bounding box center [94, 242] width 106 height 14
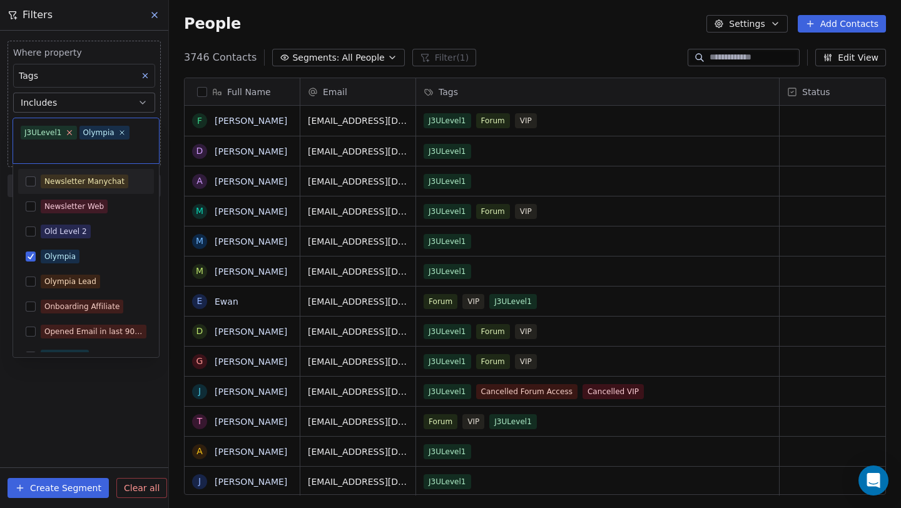
click at [65, 131] on icon at bounding box center [69, 132] width 8 height 8
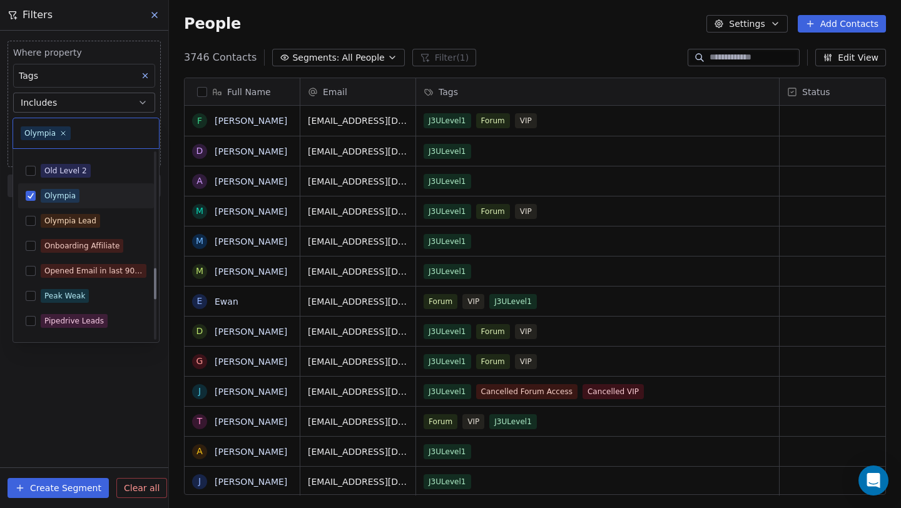
scroll to position [688, 0]
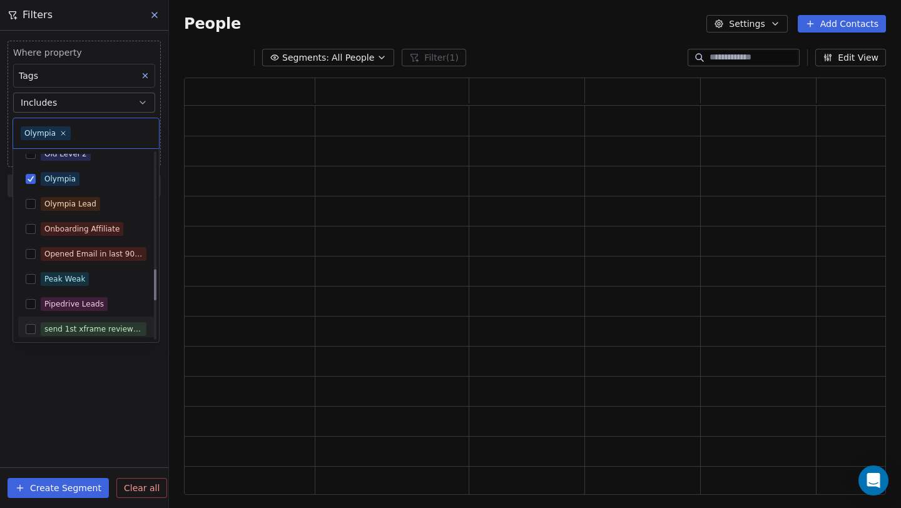
click at [89, 399] on html "J J3 University Contacts People Marketing Workflows Campaigns Sales Pipelines S…" at bounding box center [450, 254] width 901 height 508
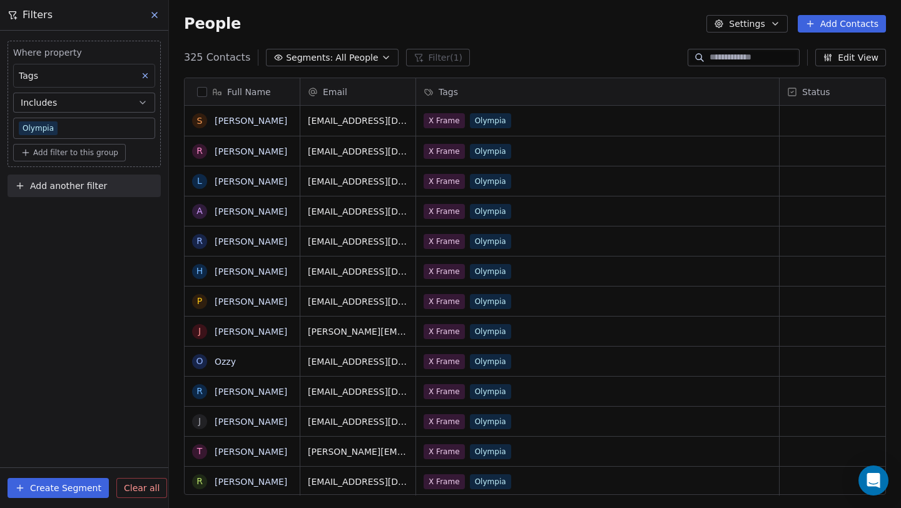
scroll to position [10, 10]
click at [205, 88] on button "button" at bounding box center [202, 92] width 10 height 10
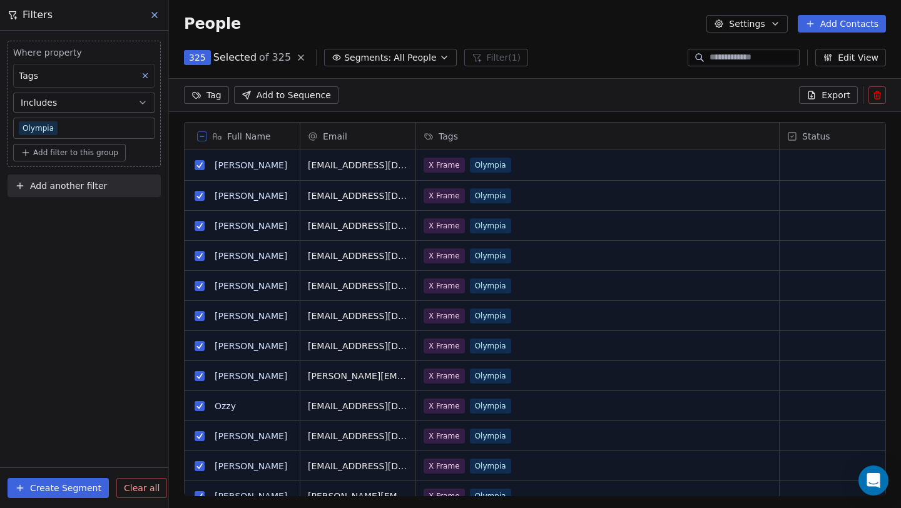
scroll to position [394, 723]
click at [841, 89] on span "Export" at bounding box center [835, 95] width 29 height 13
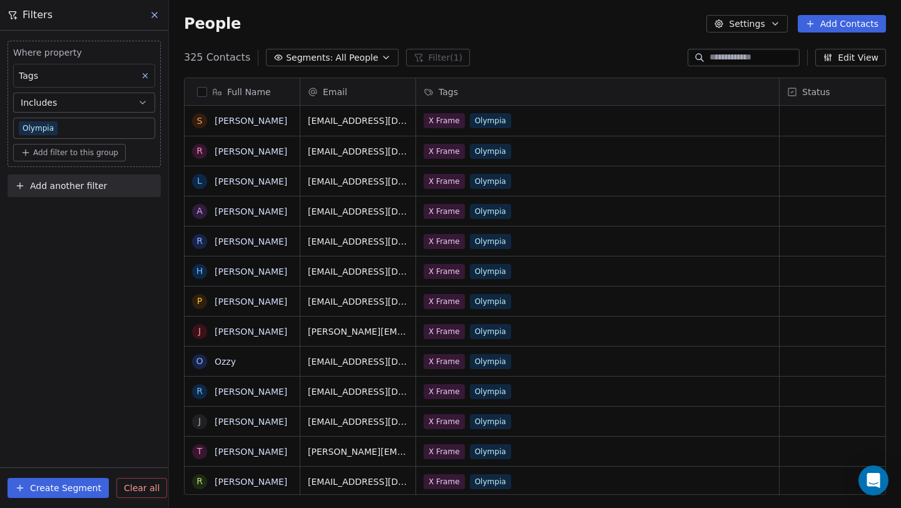
scroll to position [437, 723]
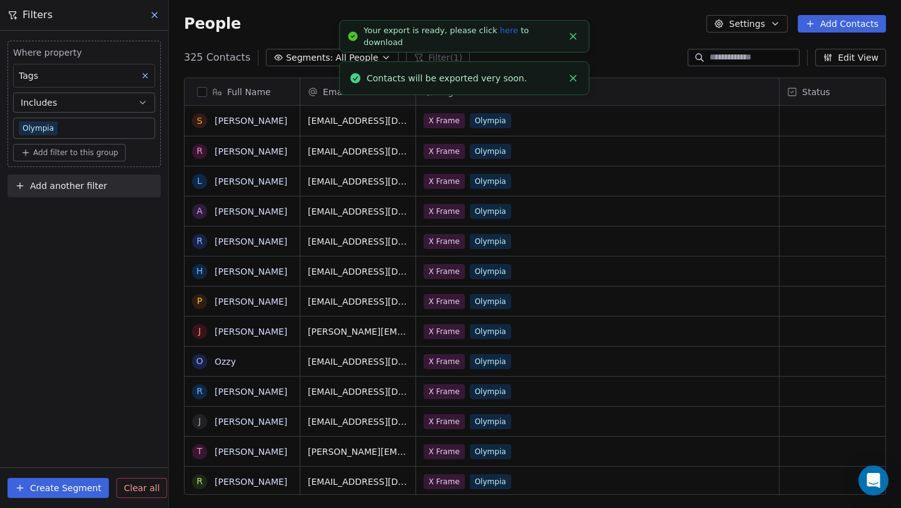
click at [500, 35] on link "here" at bounding box center [509, 30] width 18 height 9
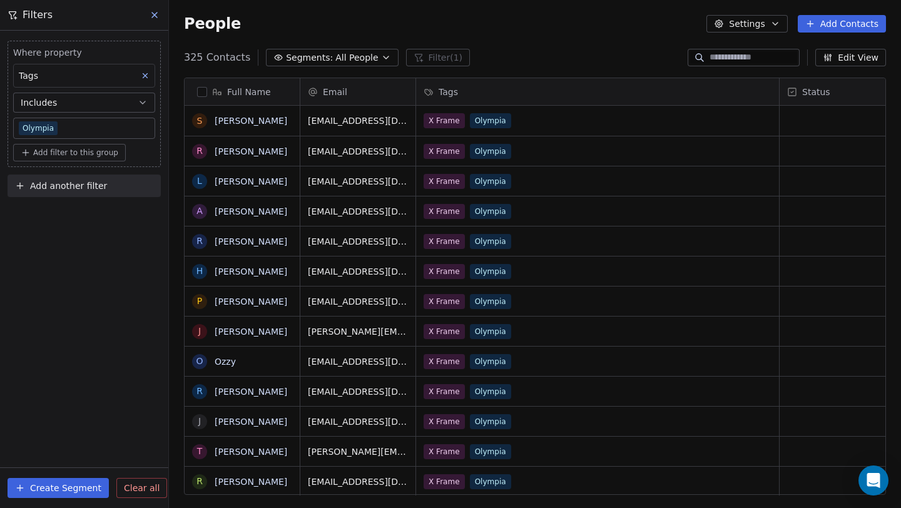
click at [100, 128] on body "J J3 University Contacts People Marketing Workflows Campaigns Sales Pipelines S…" at bounding box center [450, 254] width 901 height 508
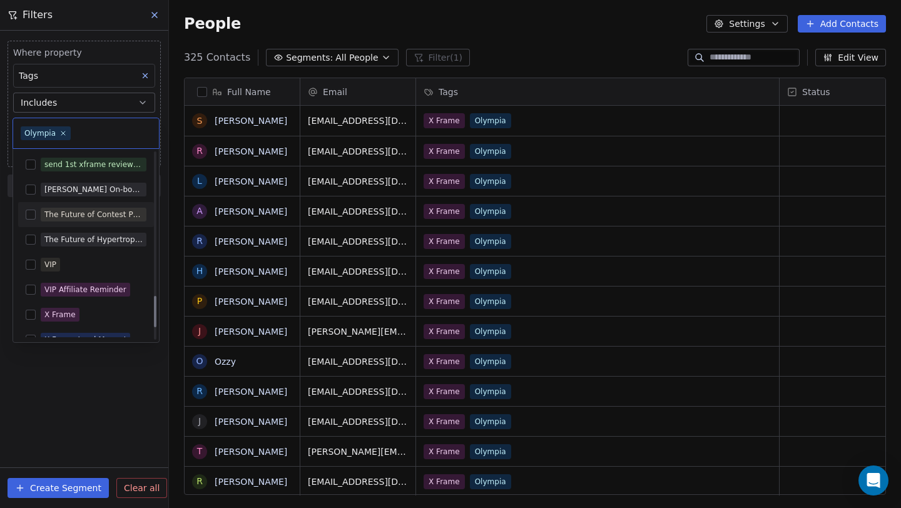
scroll to position [855, 0]
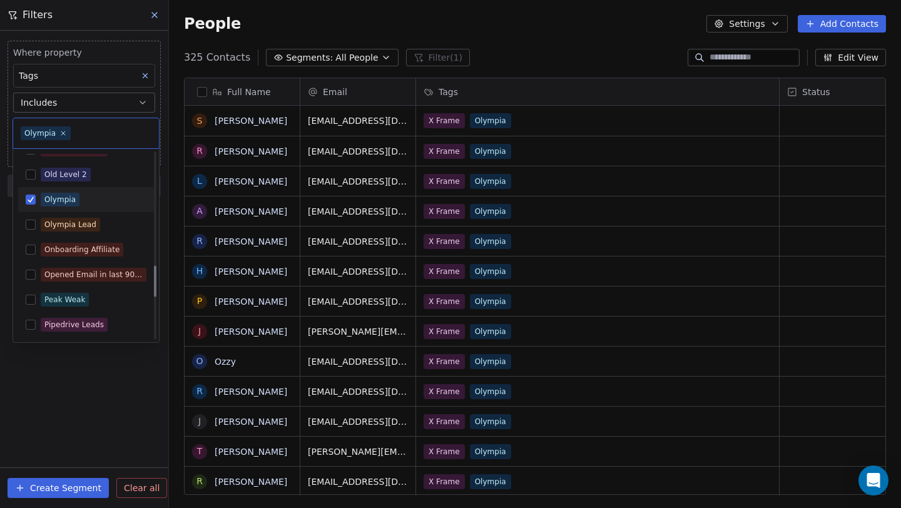
click at [88, 198] on div "Olympia" at bounding box center [94, 200] width 106 height 14
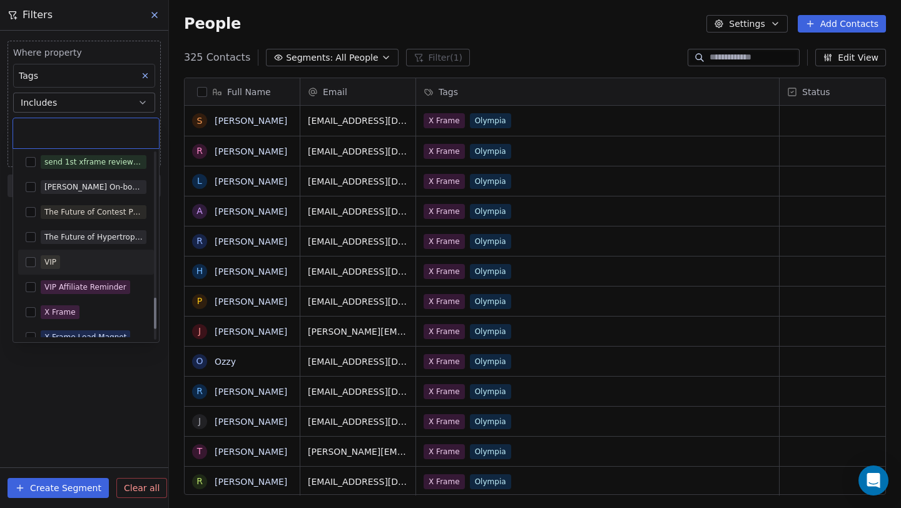
click at [85, 264] on div "VIP" at bounding box center [94, 262] width 106 height 14
click at [112, 398] on html "J J3 University Contacts People Marketing Workflows Campaigns Sales Pipelines S…" at bounding box center [450, 254] width 901 height 508
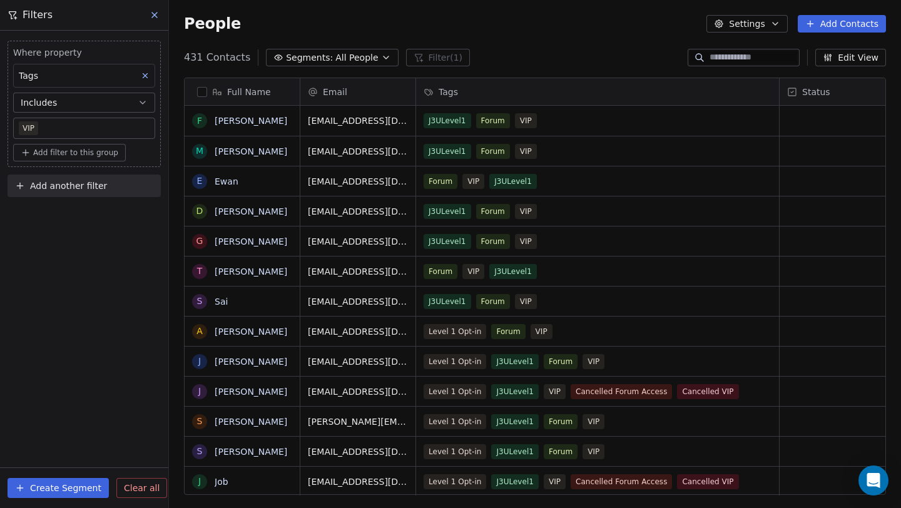
scroll to position [437, 723]
click at [199, 93] on button "button" at bounding box center [202, 92] width 10 height 10
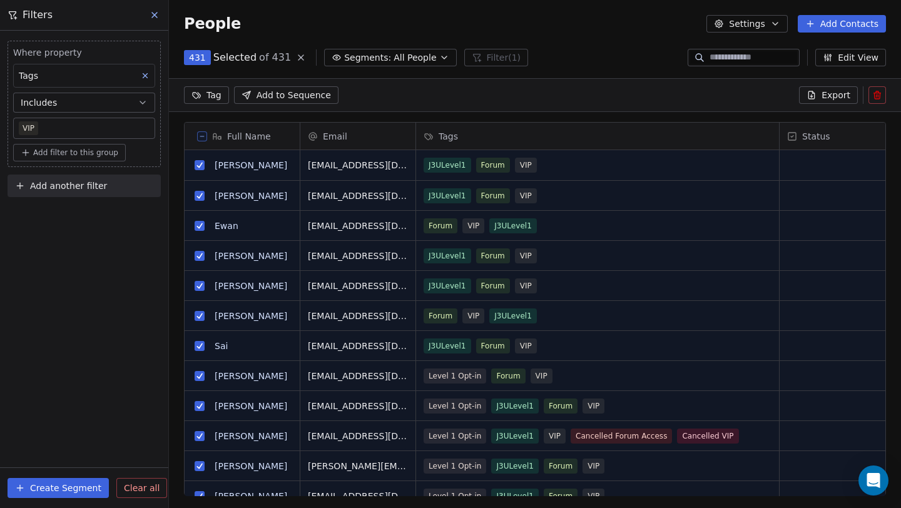
scroll to position [394, 723]
click at [825, 88] on button "Export" at bounding box center [828, 95] width 59 height 18
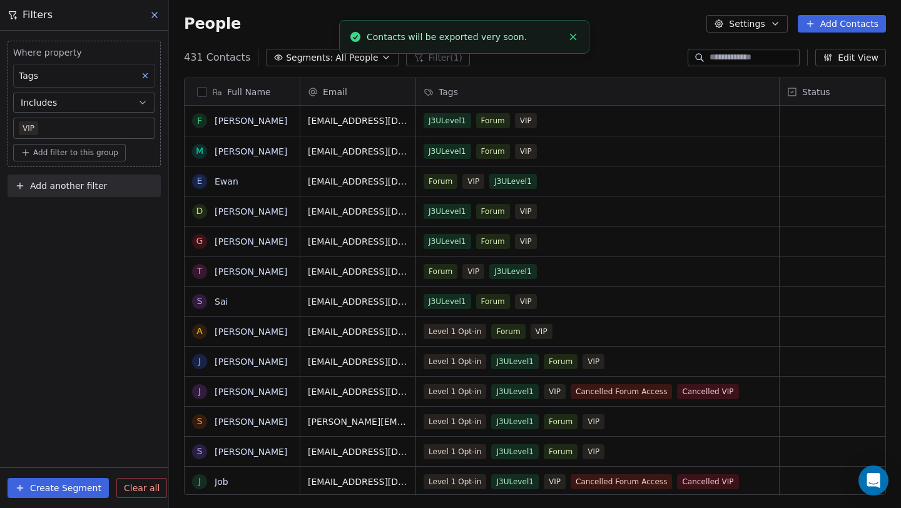
scroll to position [437, 723]
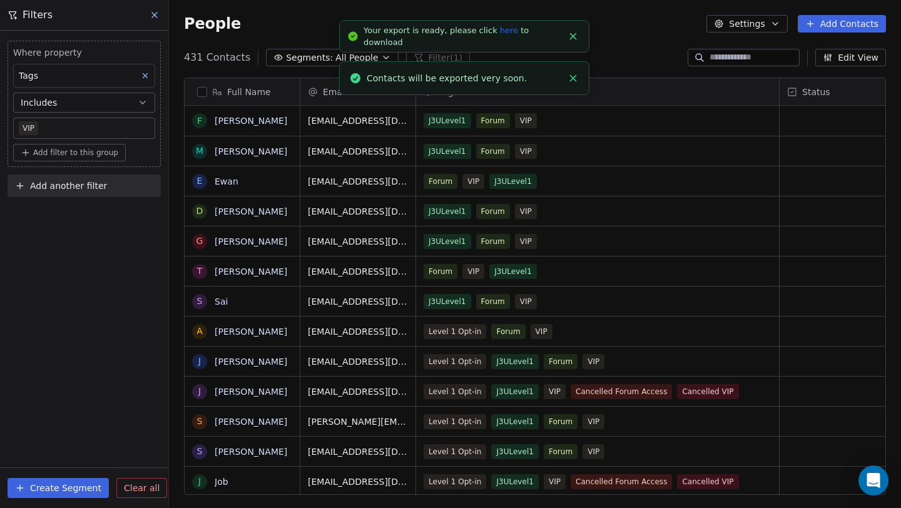
click at [500, 35] on link "here" at bounding box center [509, 30] width 18 height 9
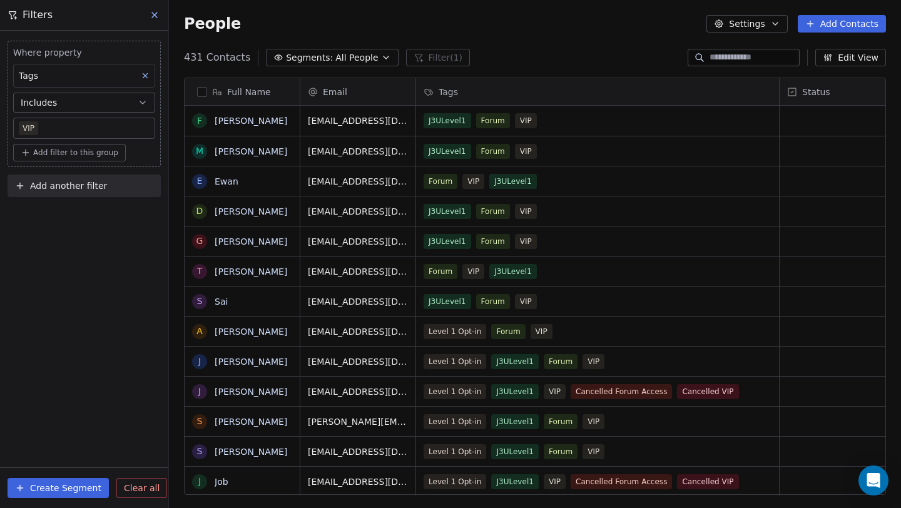
click at [100, 116] on div "Where property Tags Includes VIP" at bounding box center [84, 92] width 142 height 93
click at [96, 126] on body "J J3 University Contacts People Marketing Workflows Campaigns Sales Pipelines S…" at bounding box center [450, 254] width 901 height 508
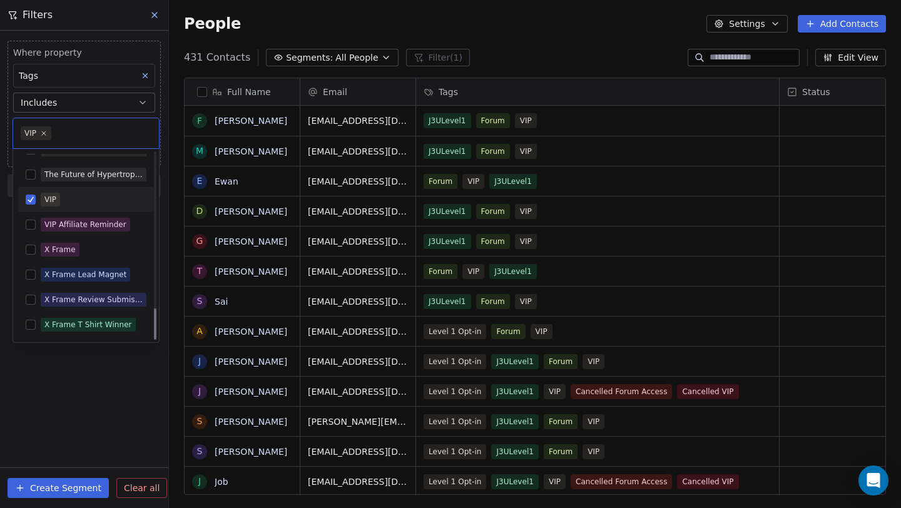
scroll to position [918, 0]
click at [100, 200] on div "VIP" at bounding box center [94, 200] width 106 height 14
click at [91, 254] on div "X Frame" at bounding box center [94, 250] width 106 height 14
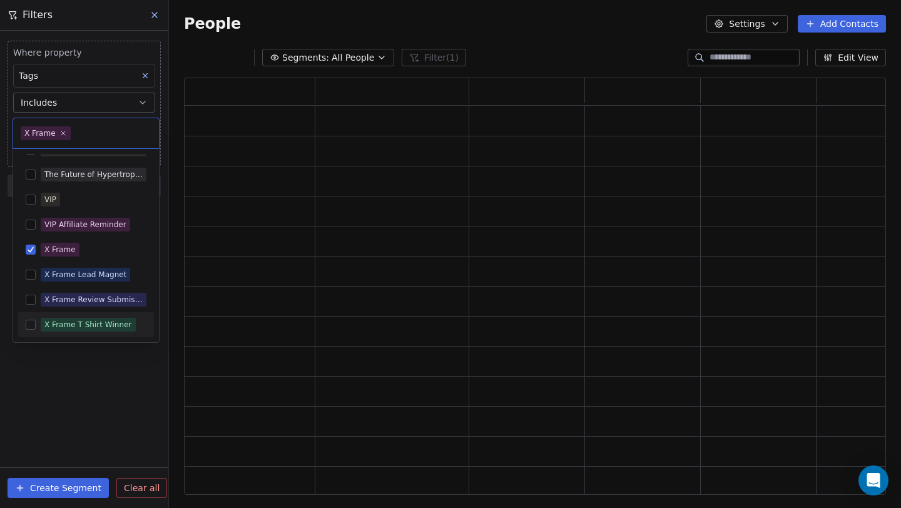
click at [122, 395] on html "J J3 University Contacts People Marketing Workflows Campaigns Sales Pipelines S…" at bounding box center [450, 254] width 901 height 508
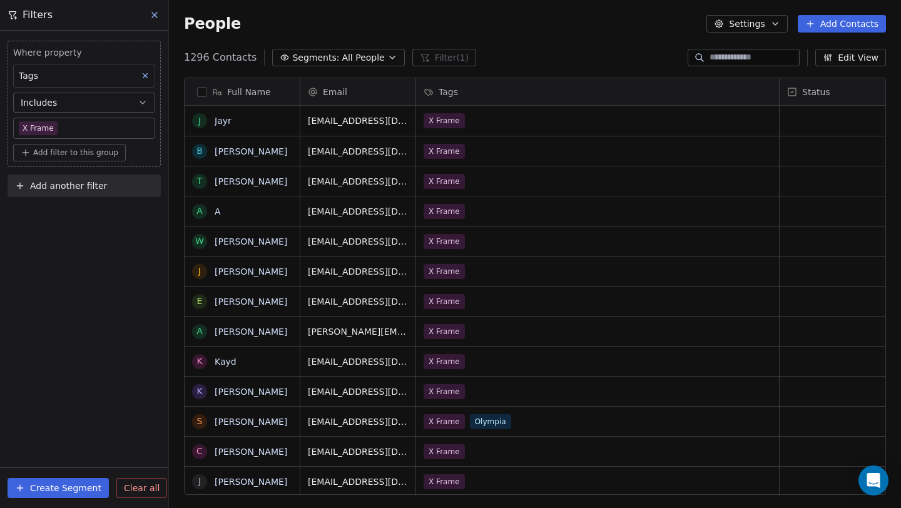
scroll to position [437, 723]
click at [204, 93] on button "button" at bounding box center [202, 92] width 10 height 10
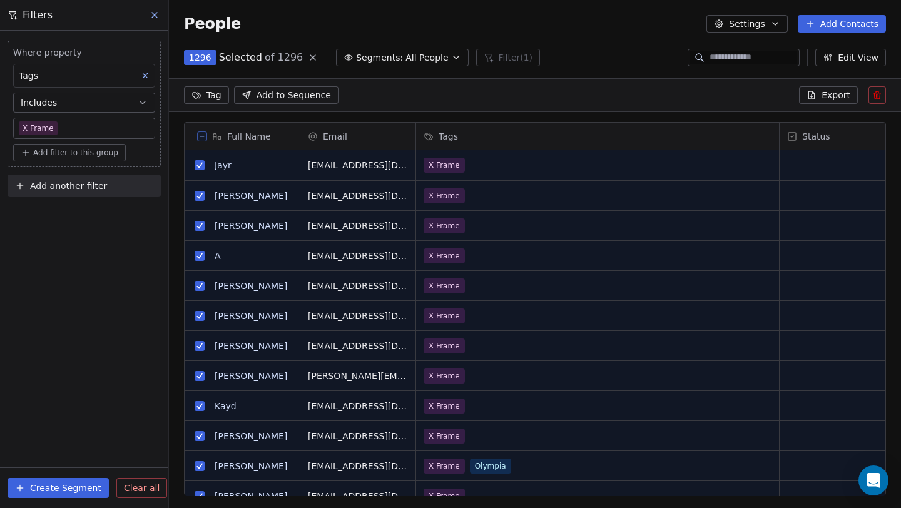
click at [840, 103] on button "Export" at bounding box center [828, 95] width 59 height 18
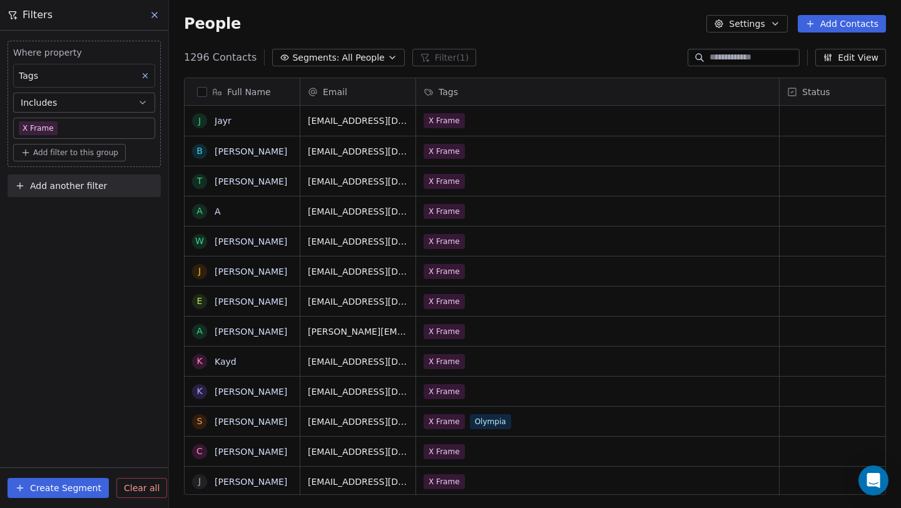
scroll to position [437, 723]
click at [100, 128] on body "J J3 University Contacts People Marketing Workflows Campaigns Sales Pipelines S…" at bounding box center [450, 254] width 901 height 508
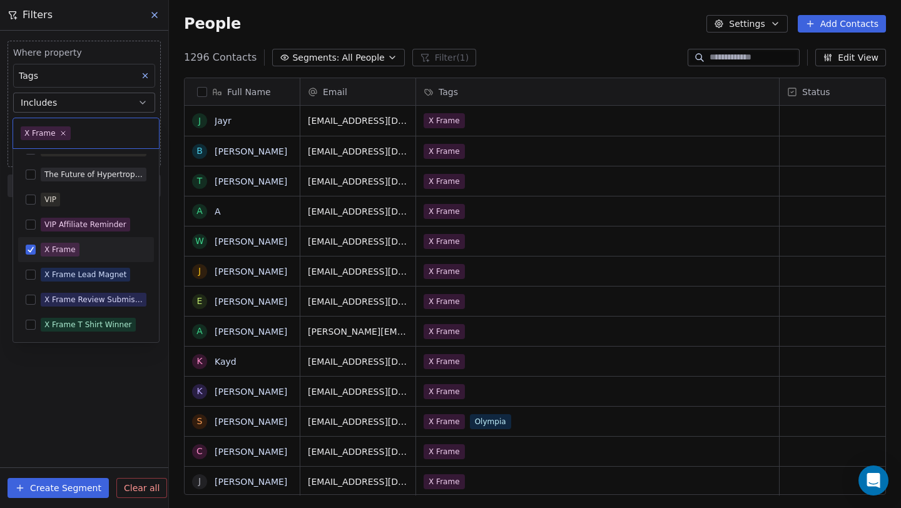
click at [233, 22] on html "J J3 University Contacts People Marketing Workflows Campaigns Sales Pipelines S…" at bounding box center [450, 254] width 901 height 508
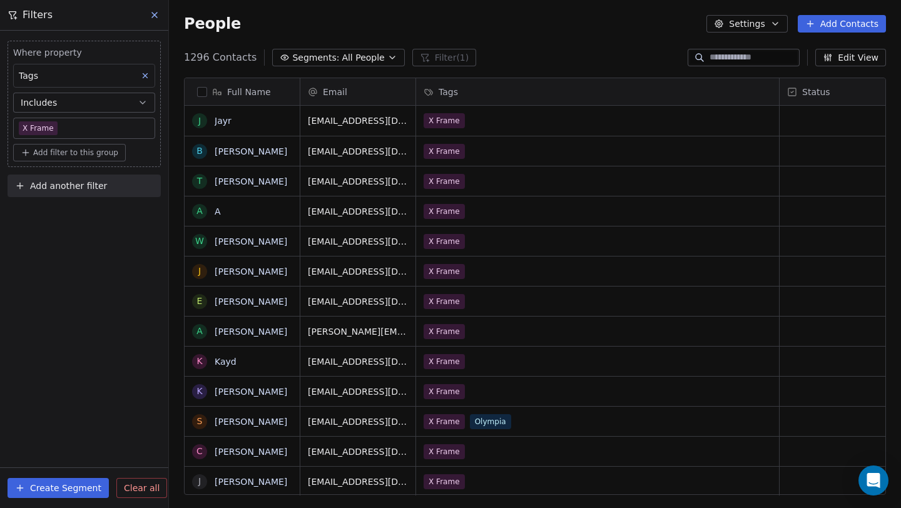
click at [201, 88] on button "button" at bounding box center [202, 92] width 10 height 10
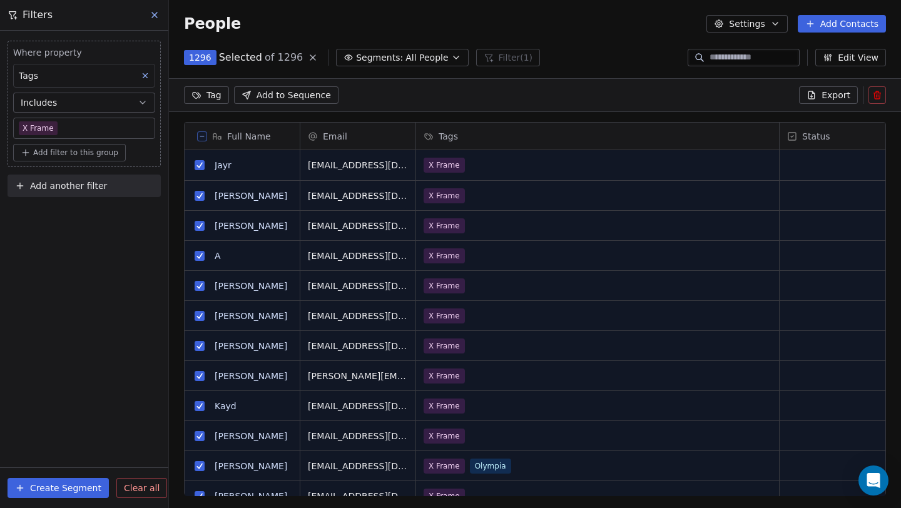
scroll to position [394, 723]
click at [842, 91] on span "Export" at bounding box center [835, 95] width 29 height 13
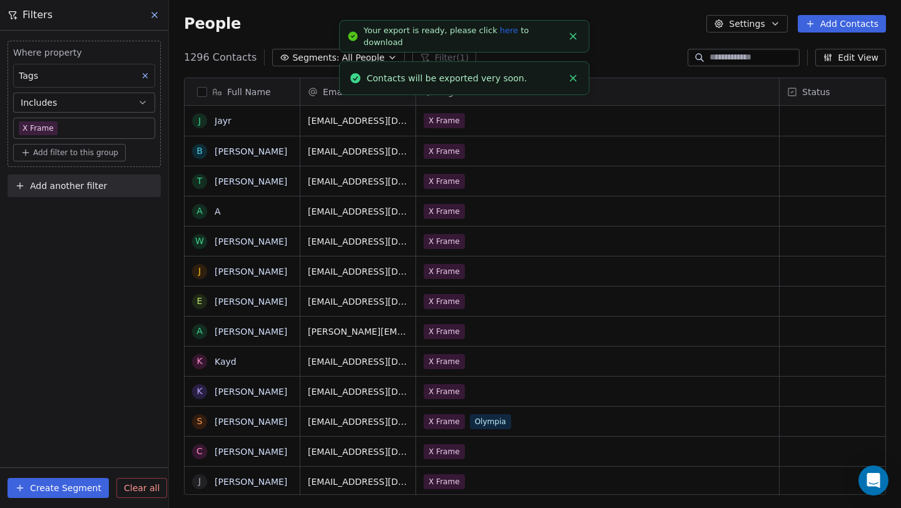
click at [500, 35] on link "here" at bounding box center [509, 30] width 18 height 9
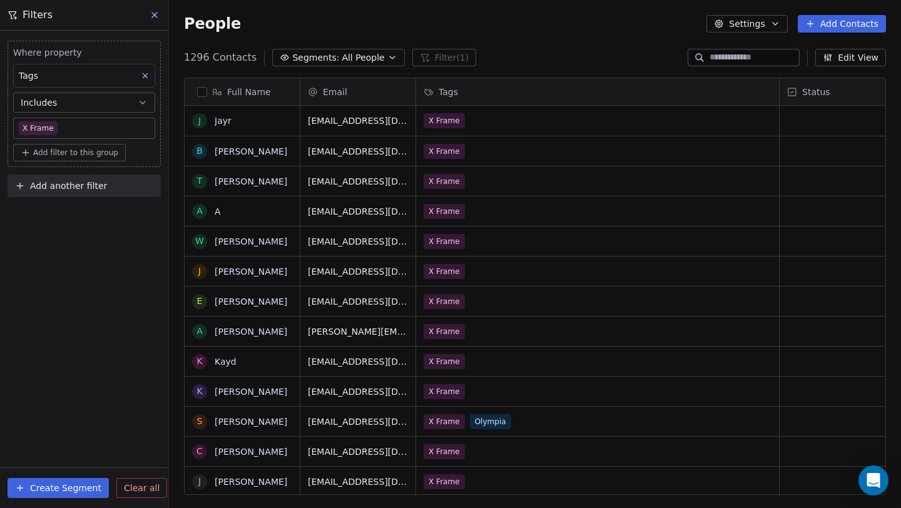
click at [84, 130] on body "J J3 University Contacts People Marketing Workflows Campaigns Sales Pipelines S…" at bounding box center [450, 254] width 901 height 508
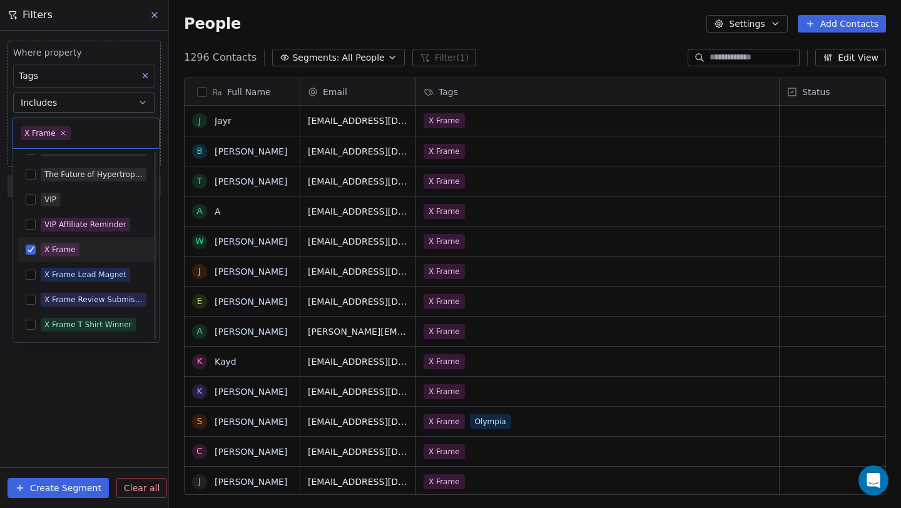
click at [84, 130] on input "text" at bounding box center [112, 133] width 78 height 14
click at [98, 362] on html "J J3 University Contacts People Marketing Workflows Campaigns Sales Pipelines S…" at bounding box center [450, 254] width 901 height 508
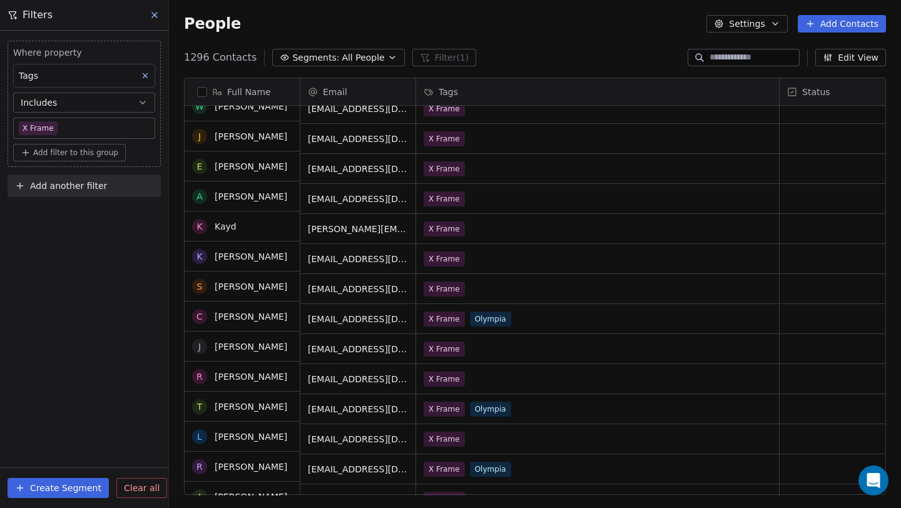
scroll to position [0, 0]
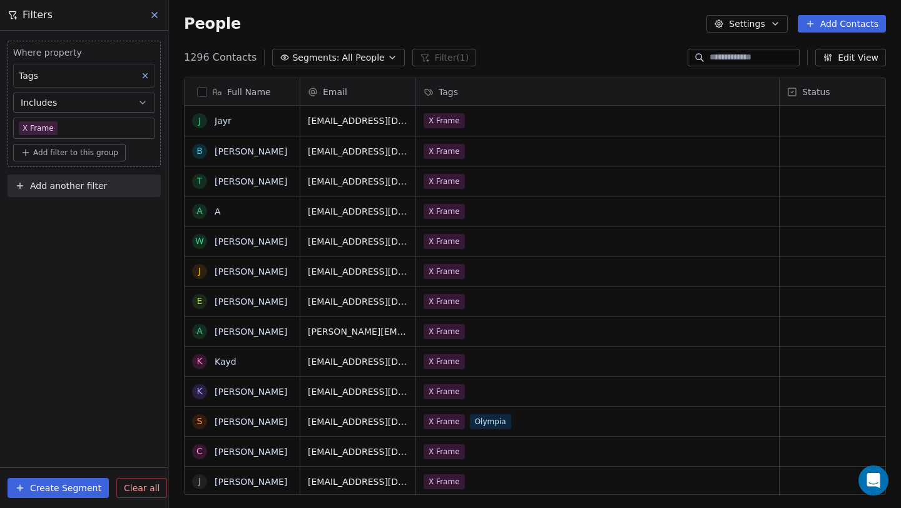
click at [149, 21] on button at bounding box center [155, 15] width 19 height 18
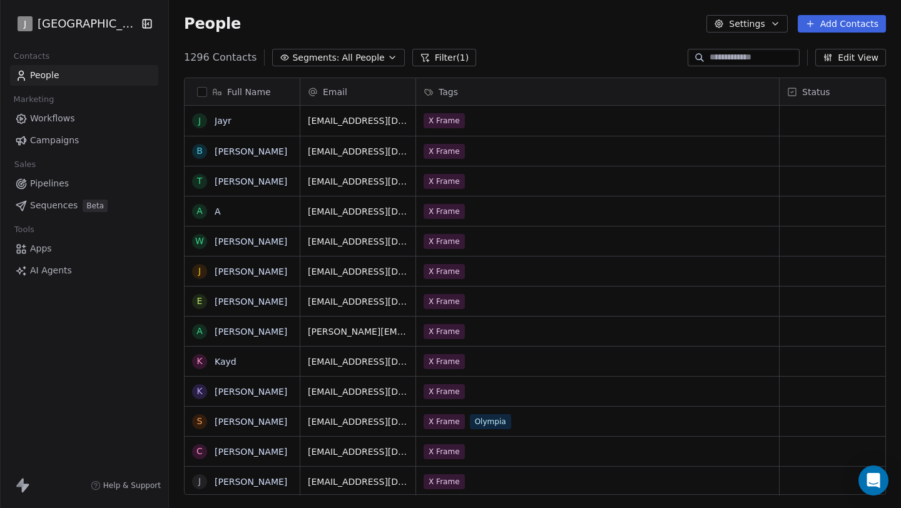
click at [89, 140] on link "Campaigns" at bounding box center [84, 140] width 148 height 21
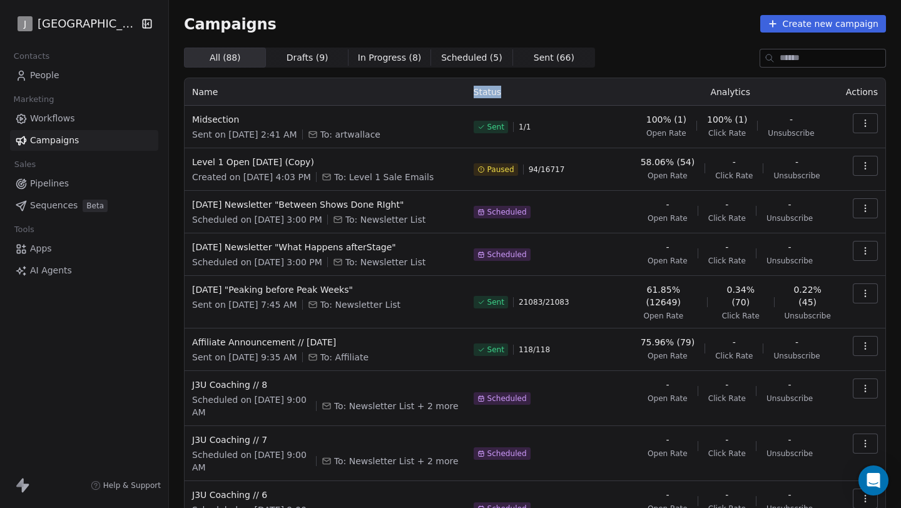
drag, startPoint x: 470, startPoint y: 98, endPoint x: 540, endPoint y: 95, distance: 70.1
click at [540, 95] on tr "Name Status Analytics Actions" at bounding box center [535, 92] width 701 height 28
click at [542, 94] on th "Status" at bounding box center [544, 92] width 156 height 28
click at [508, 93] on th "Status" at bounding box center [544, 92] width 156 height 28
click at [200, 96] on th "Name" at bounding box center [326, 92] width 282 height 28
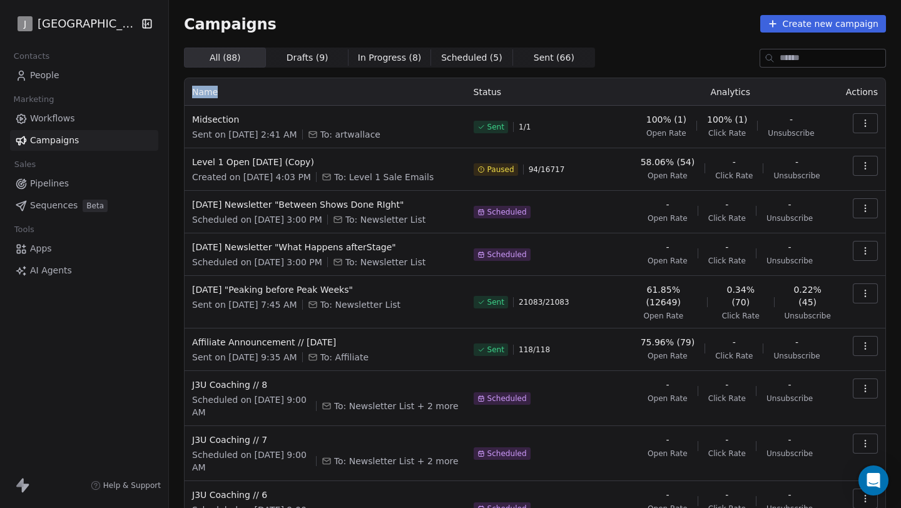
click at [200, 96] on th "Name" at bounding box center [326, 92] width 282 height 28
click at [731, 89] on th "Analytics" at bounding box center [730, 92] width 216 height 28
click at [841, 87] on th "Actions" at bounding box center [861, 92] width 47 height 28
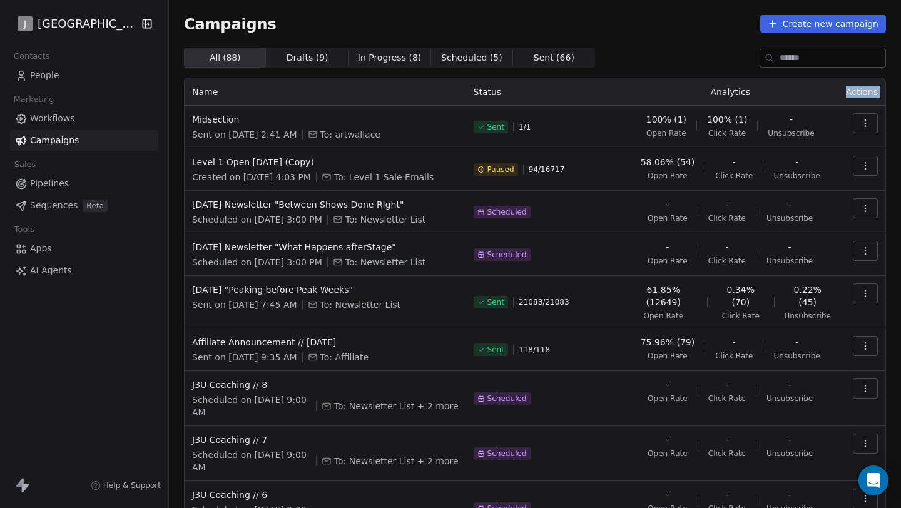
click at [841, 87] on th "Actions" at bounding box center [861, 92] width 47 height 28
drag, startPoint x: 766, startPoint y: 90, endPoint x: 833, endPoint y: 88, distance: 67.6
click at [830, 89] on th "Analytics" at bounding box center [730, 92] width 216 height 28
click at [867, 85] on th "Actions" at bounding box center [861, 92] width 47 height 28
drag, startPoint x: 867, startPoint y: 85, endPoint x: 188, endPoint y: 94, distance: 679.5
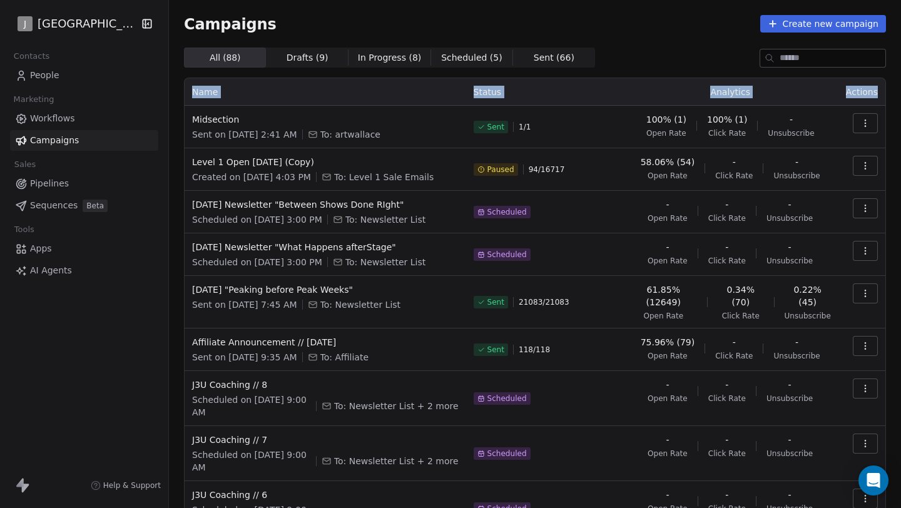
click at [188, 94] on tr "Name Status Analytics Actions" at bounding box center [535, 92] width 701 height 28
click at [188, 94] on th "Name" at bounding box center [326, 92] width 282 height 28
